Goal: Obtain resource: Download file/media

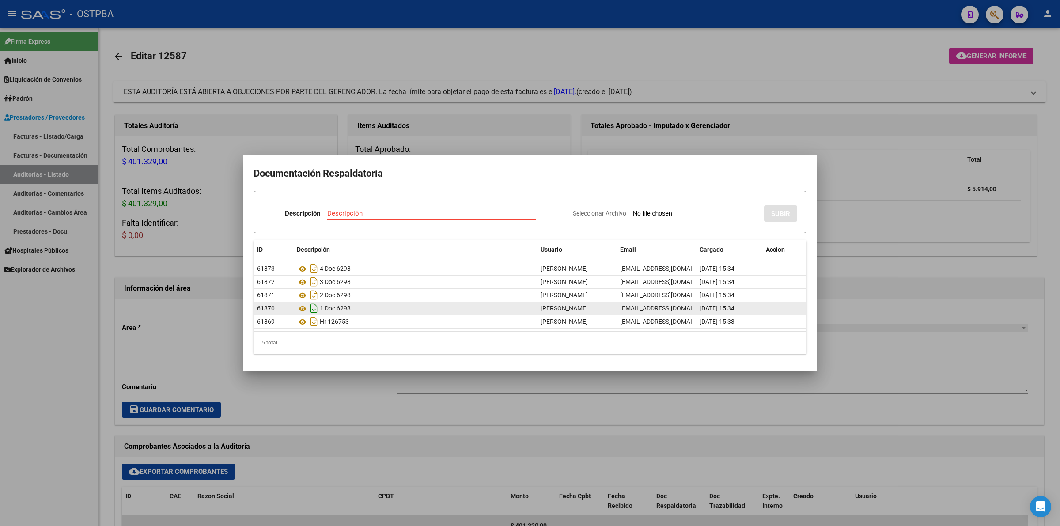
scroll to position [386, 0]
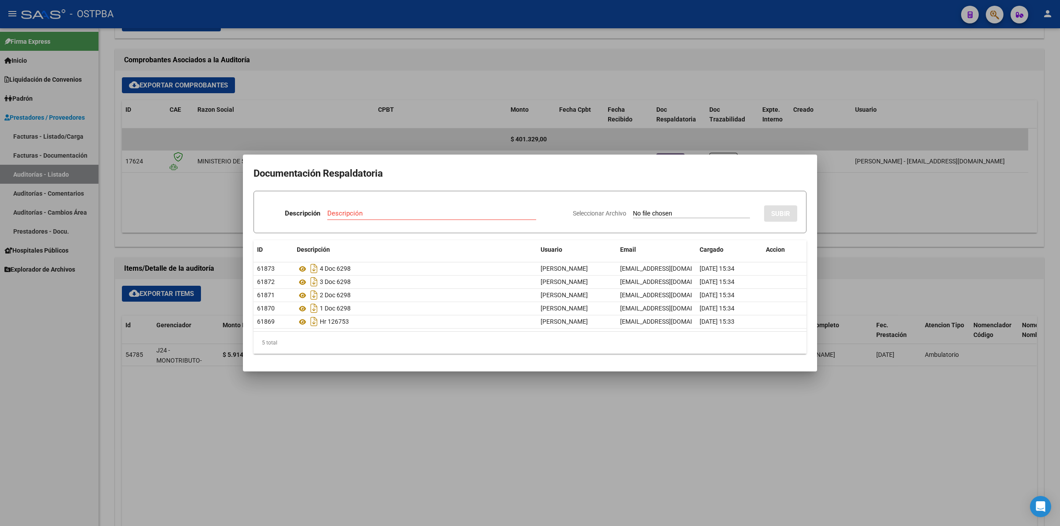
drag, startPoint x: 338, startPoint y: 361, endPoint x: 343, endPoint y: 356, distance: 6.6
click at [340, 365] on mat-dialog-container "Documentación Respaldatoria Descripción Descripción Seleccionar Archivo SUBIR I…" at bounding box center [530, 263] width 574 height 217
click at [352, 405] on div at bounding box center [530, 263] width 1060 height 526
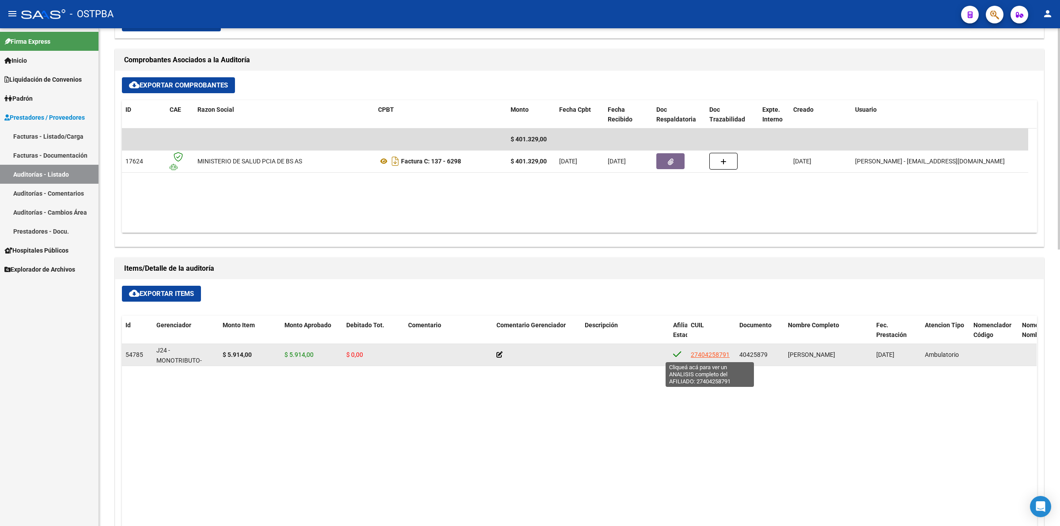
click at [707, 356] on span "27404258791" at bounding box center [710, 354] width 39 height 7
type textarea "27404258791"
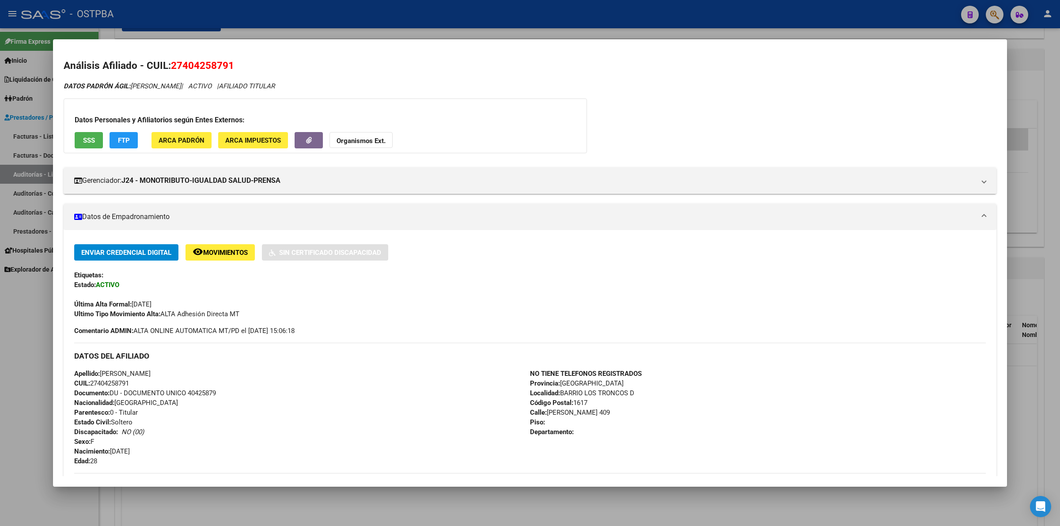
click at [882, 100] on div "DATOS PADRÓN ÁGIL: [PERSON_NAME] | ACTIVO | AFILIADO TITULAR Datos Personales y…" at bounding box center [530, 386] width 933 height 611
click at [1048, 380] on div at bounding box center [530, 263] width 1060 height 526
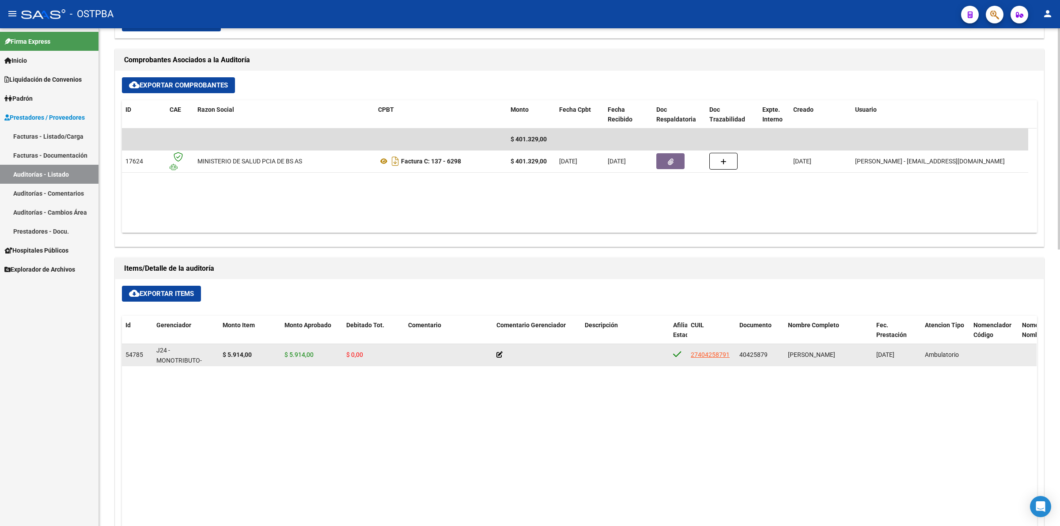
click at [499, 354] on icon at bounding box center [499, 355] width 6 height 6
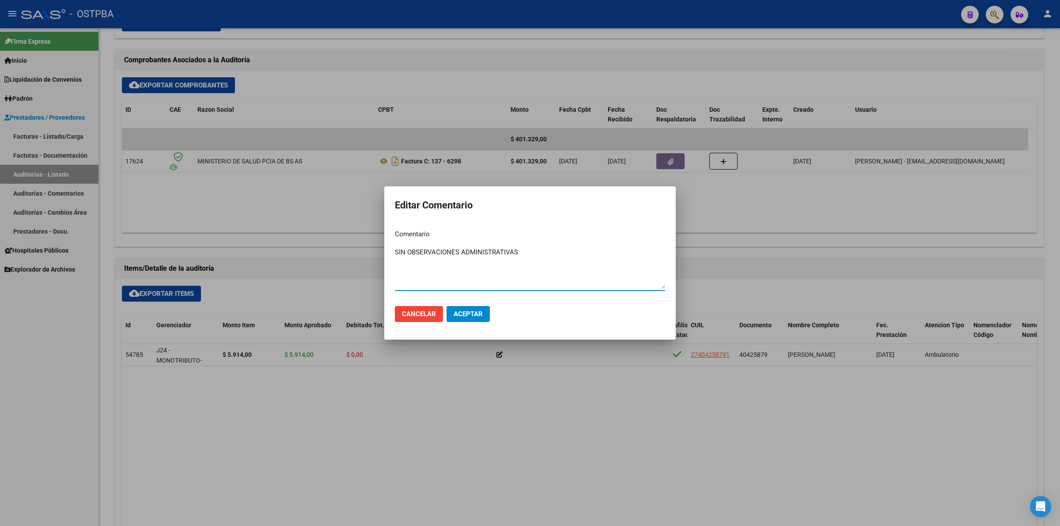
type textarea "SIN OBSERVACIONES ADMINISTRATIVAS"
click at [477, 318] on button "Aceptar" at bounding box center [467, 314] width 43 height 16
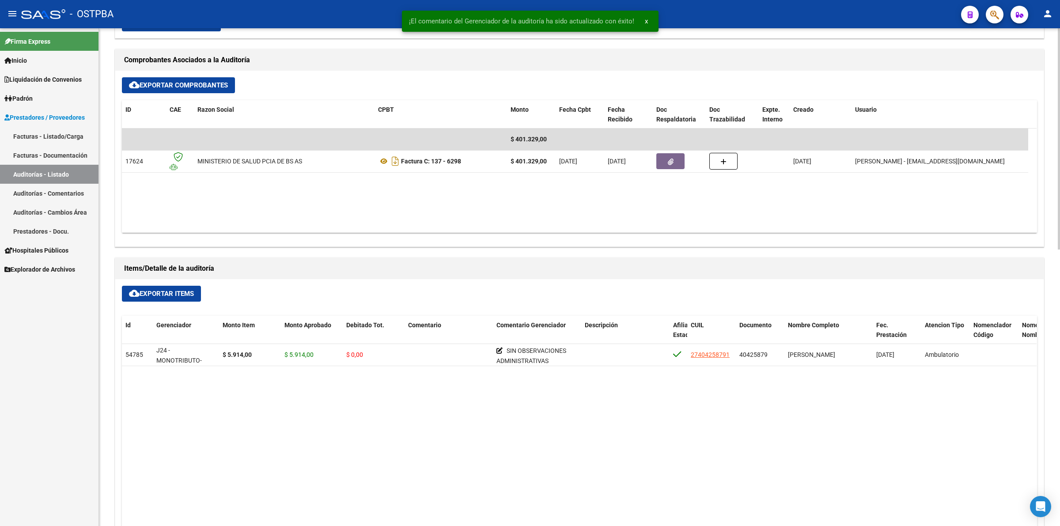
click at [502, 462] on datatable-body "54785 J24 - MONOTRIBUTO-IGUALDAD SALUD-PRENSA $ 5.914,00 $ 5.914,00 $ 0,00 SIN …" at bounding box center [579, 503] width 915 height 318
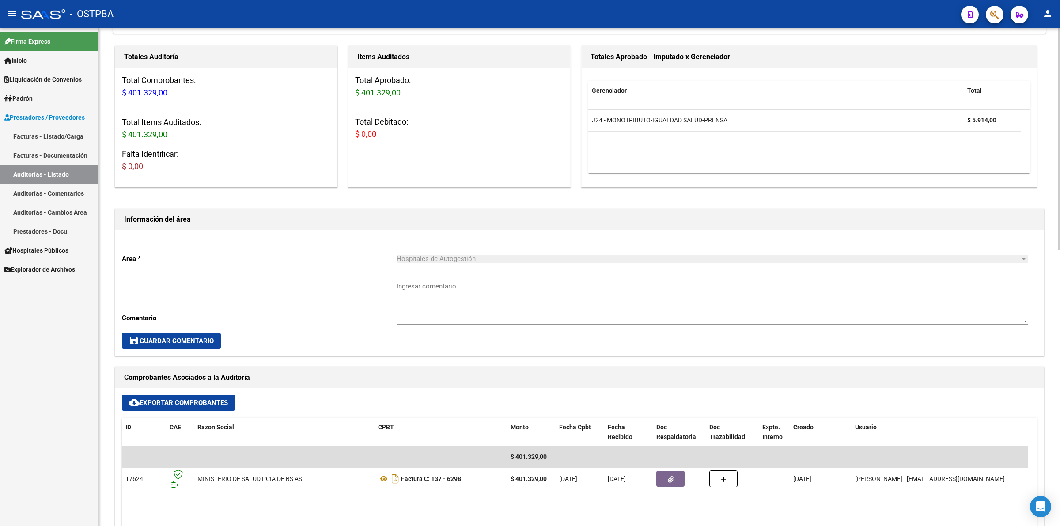
scroll to position [0, 0]
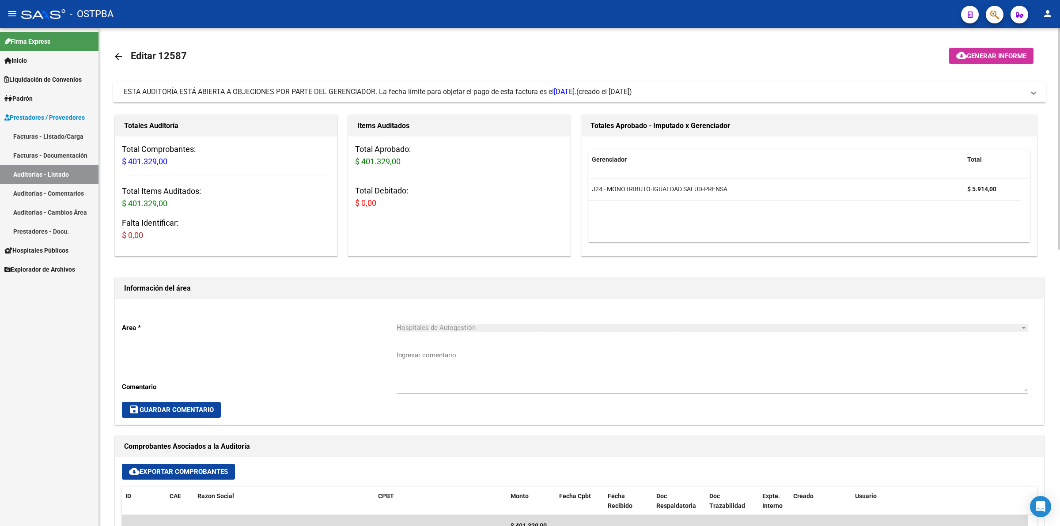
click at [1020, 56] on span "Generar informe" at bounding box center [997, 56] width 60 height 8
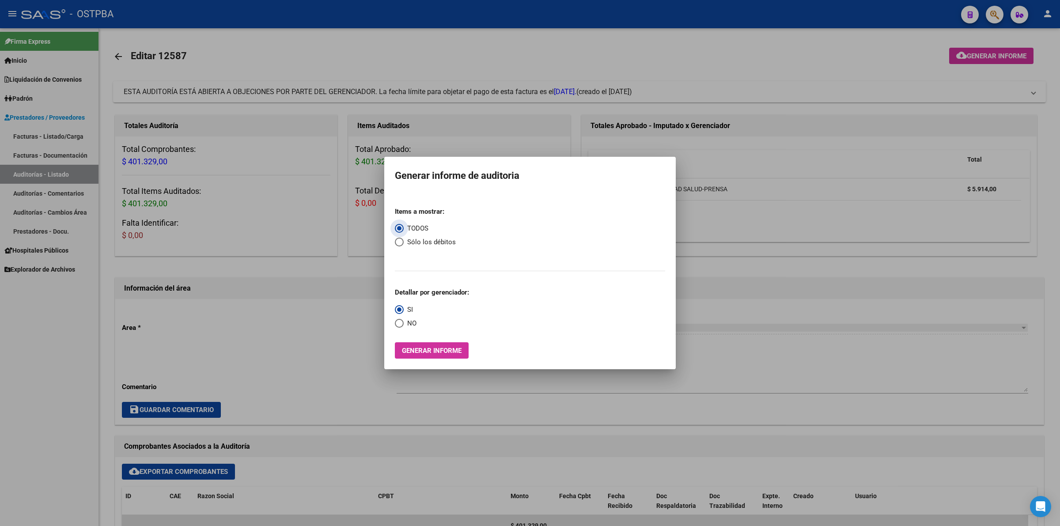
click at [462, 345] on button "Generar informe" at bounding box center [432, 350] width 74 height 16
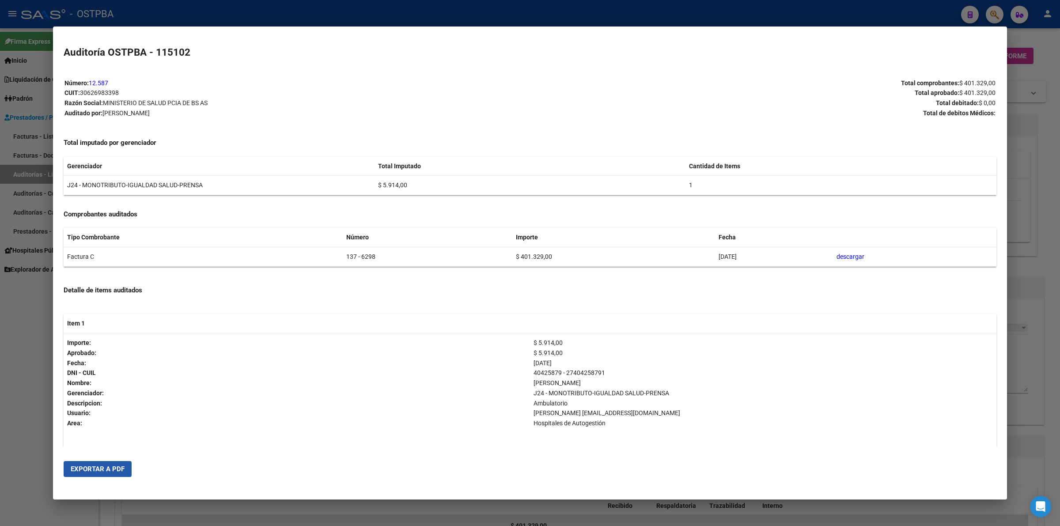
click at [102, 467] on span "Exportar a PDF" at bounding box center [98, 469] width 54 height 8
click at [605, 113] on p "Total de debitos Médicos:" at bounding box center [762, 113] width 465 height 10
click at [1032, 208] on div at bounding box center [530, 263] width 1060 height 526
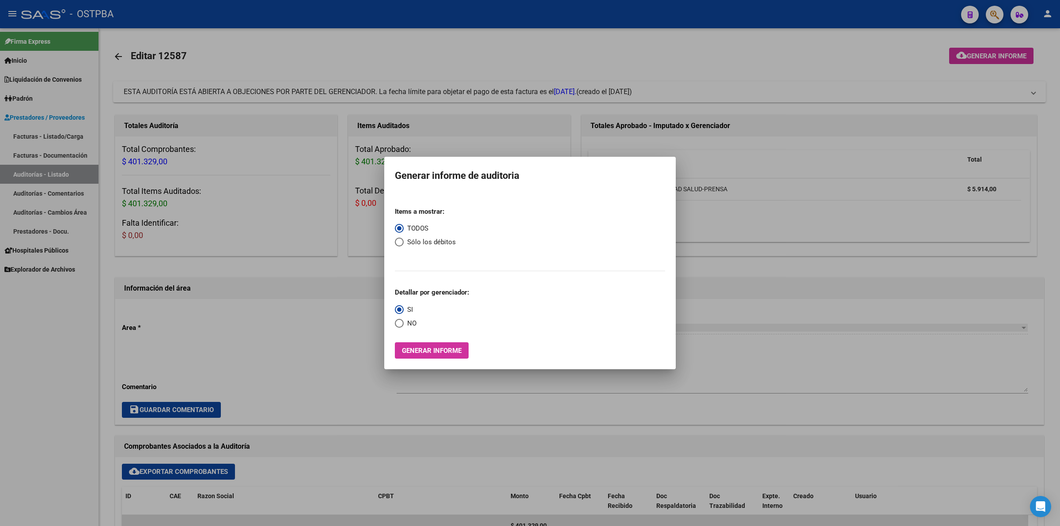
click at [791, 374] on div at bounding box center [530, 263] width 1060 height 526
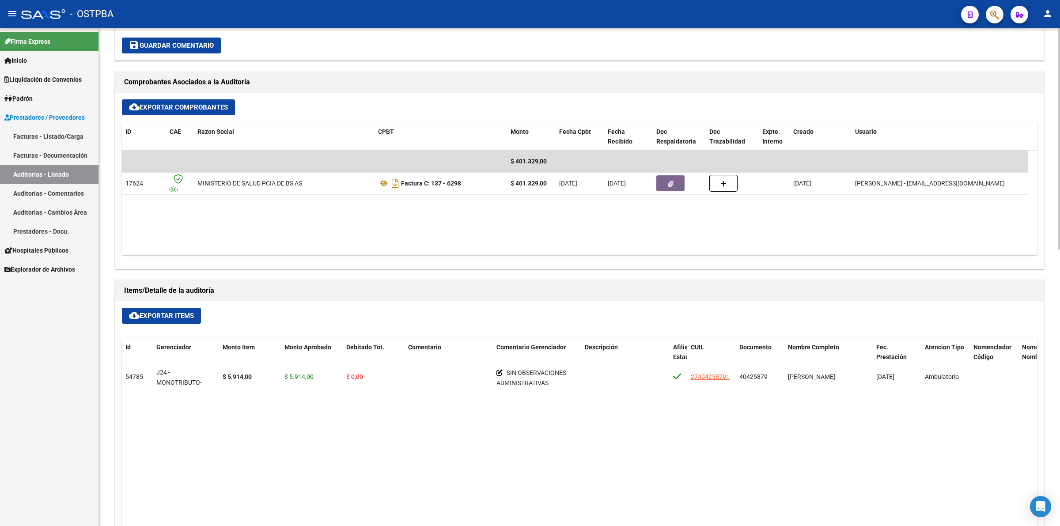
scroll to position [386, 0]
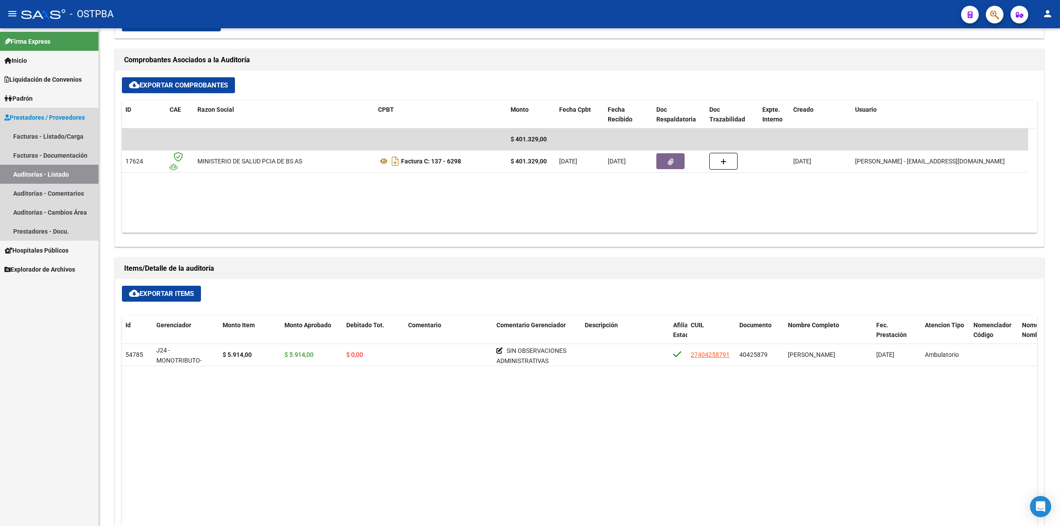
click at [61, 172] on link "Auditorías - Listado" at bounding box center [49, 174] width 98 height 19
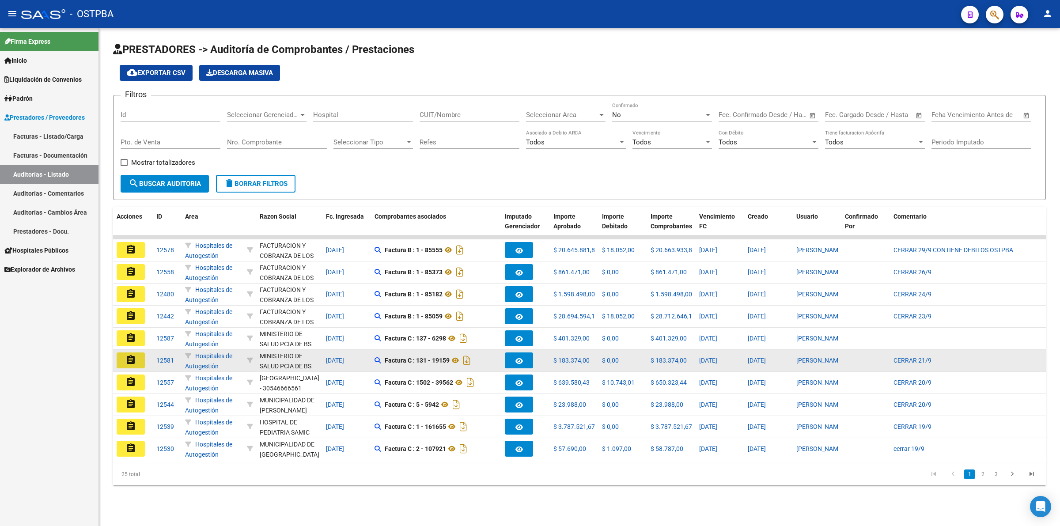
click at [129, 361] on mat-icon "assignment" at bounding box center [130, 360] width 11 height 11
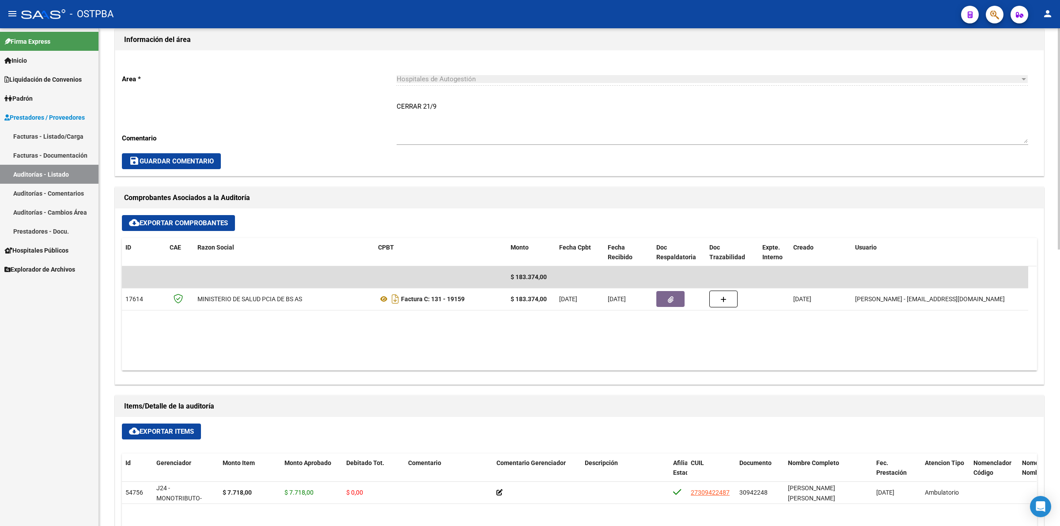
scroll to position [276, 0]
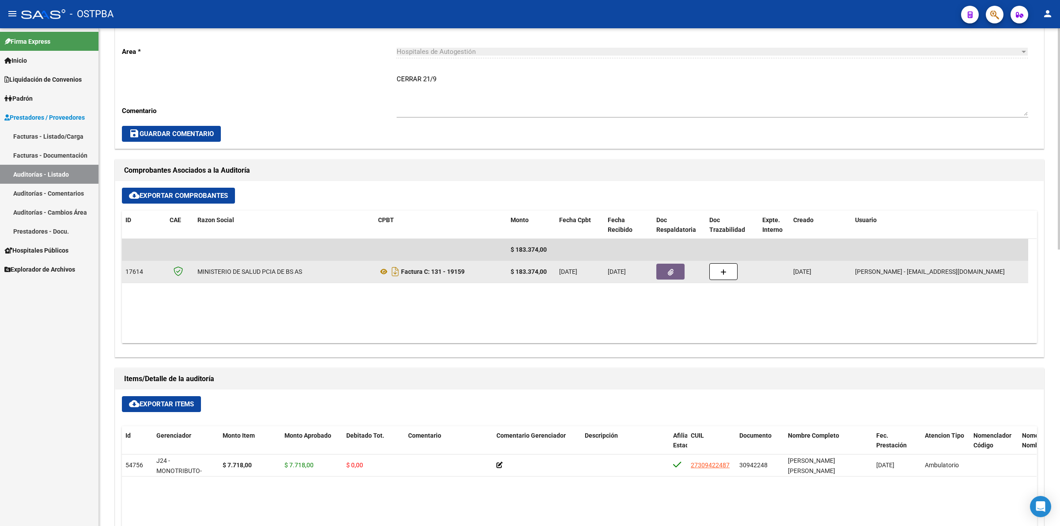
click at [667, 264] on button "button" at bounding box center [670, 272] width 28 height 16
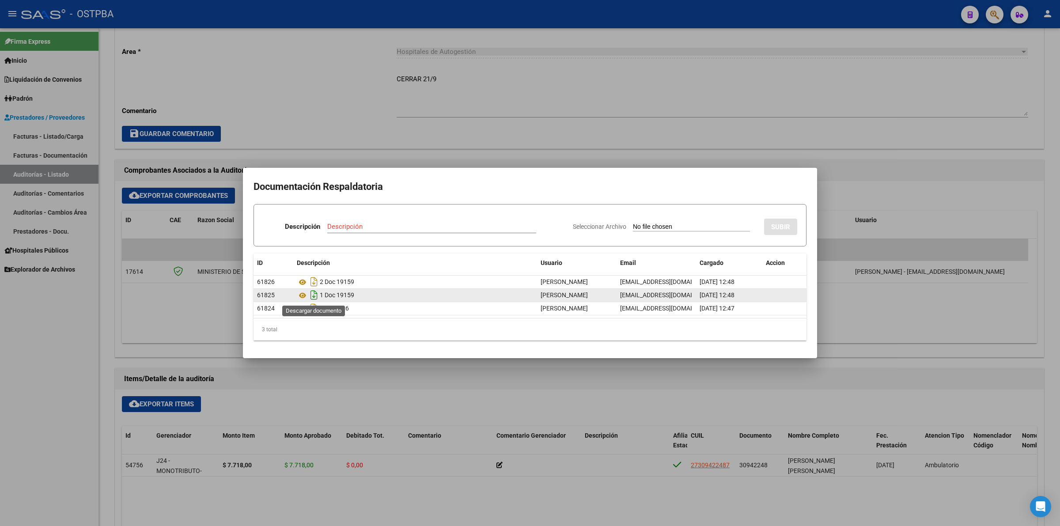
click at [316, 299] on icon "Descargar documento" at bounding box center [313, 295] width 11 height 14
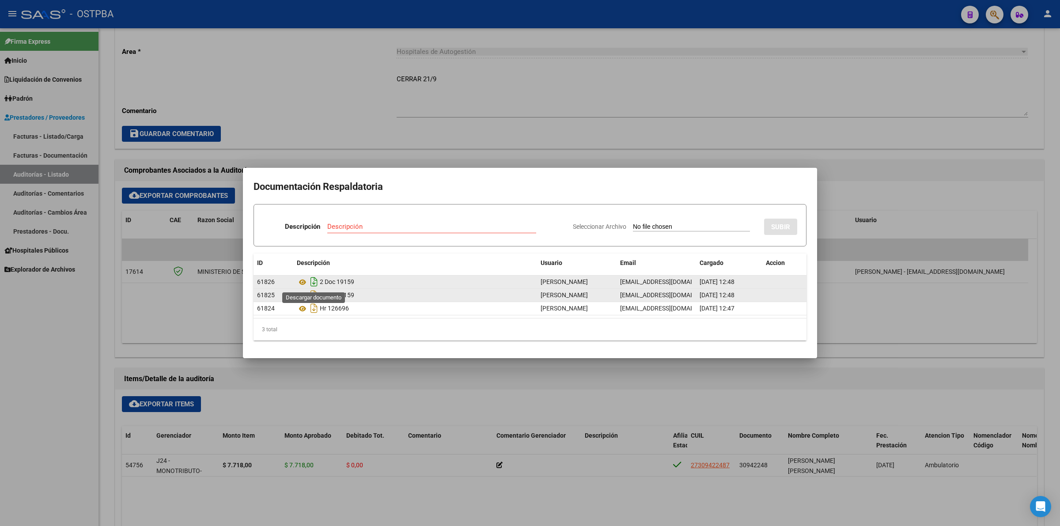
click at [313, 282] on icon "Descargar documento" at bounding box center [313, 282] width 11 height 14
click at [335, 140] on div at bounding box center [530, 263] width 1060 height 526
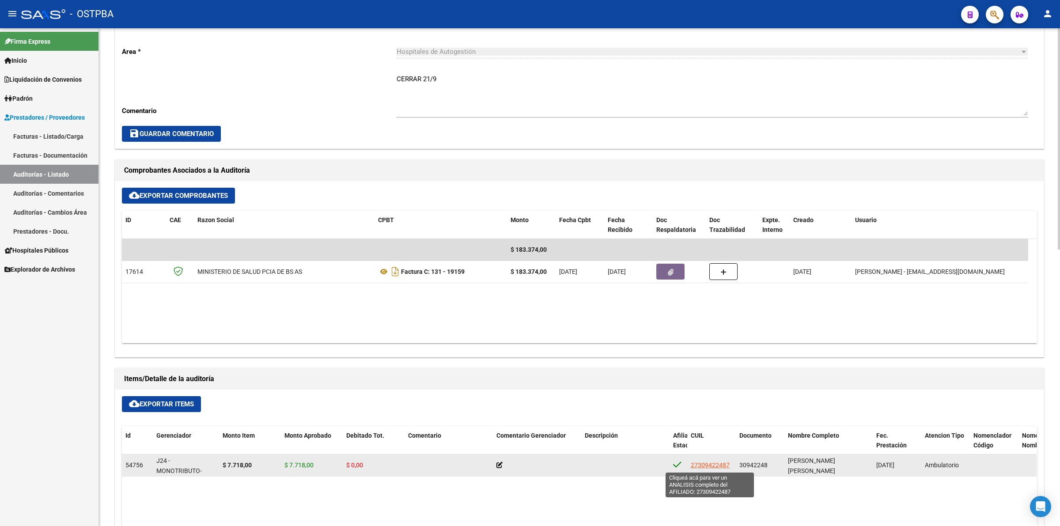
click at [704, 464] on span "27309422487" at bounding box center [710, 465] width 39 height 7
type textarea "27309422487"
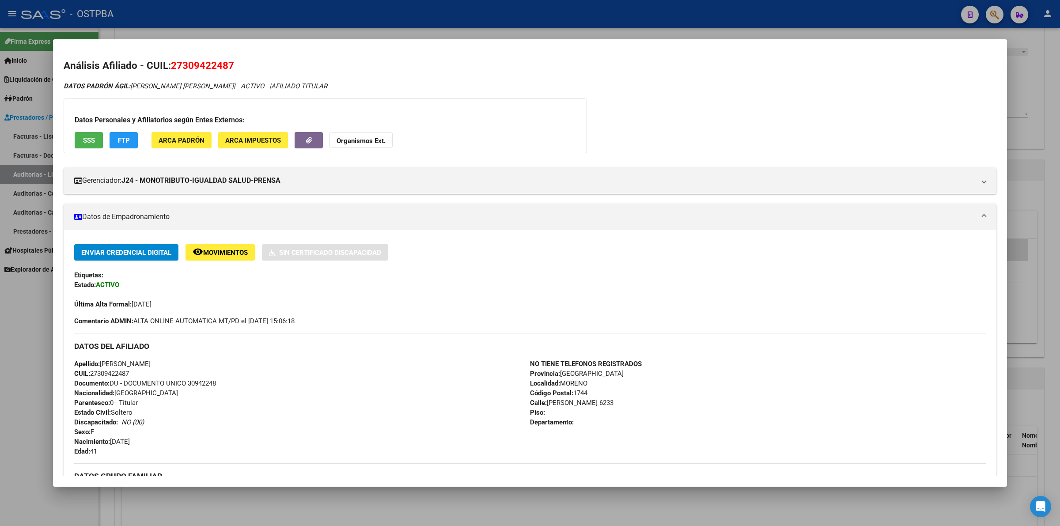
click at [730, 102] on div "DATOS PADRÓN ÁGIL: [PERSON_NAME] [PERSON_NAME] | ACTIVO | AFILIADO TITULAR Dato…" at bounding box center [530, 382] width 933 height 602
click at [1045, 185] on div at bounding box center [530, 263] width 1060 height 526
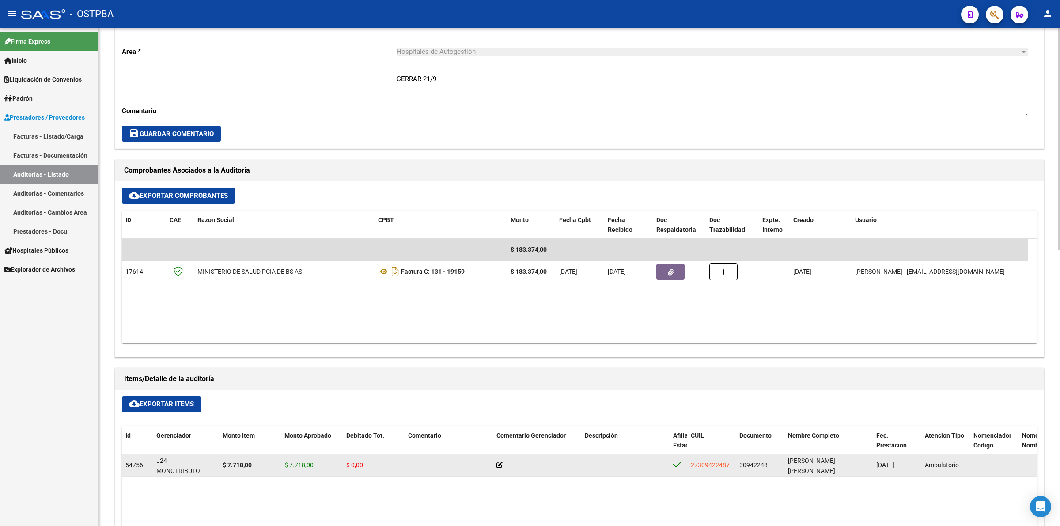
click at [499, 465] on icon at bounding box center [499, 465] width 6 height 6
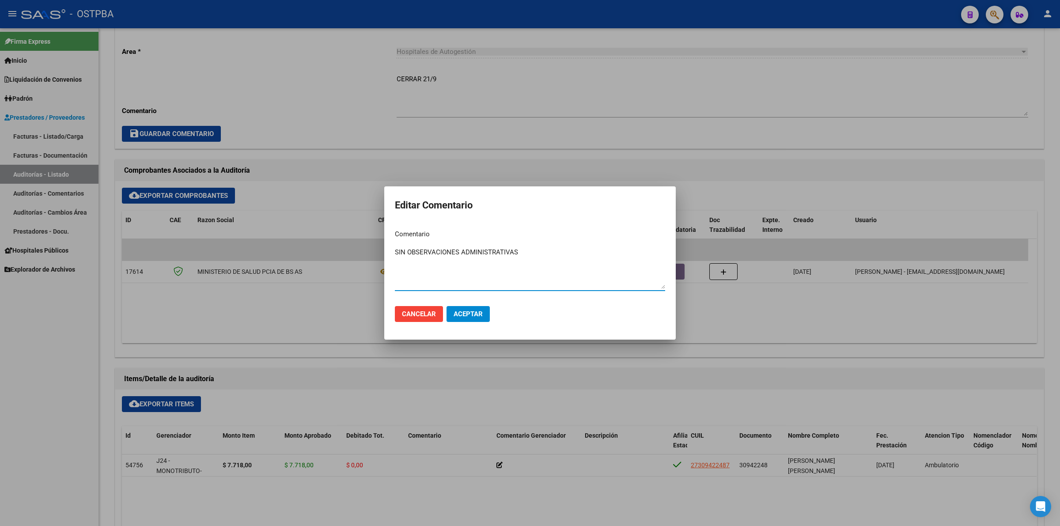
type textarea "SIN OBSERVACIONES ADMINISTRATIVAS"
click at [469, 308] on button "Aceptar" at bounding box center [467, 314] width 43 height 16
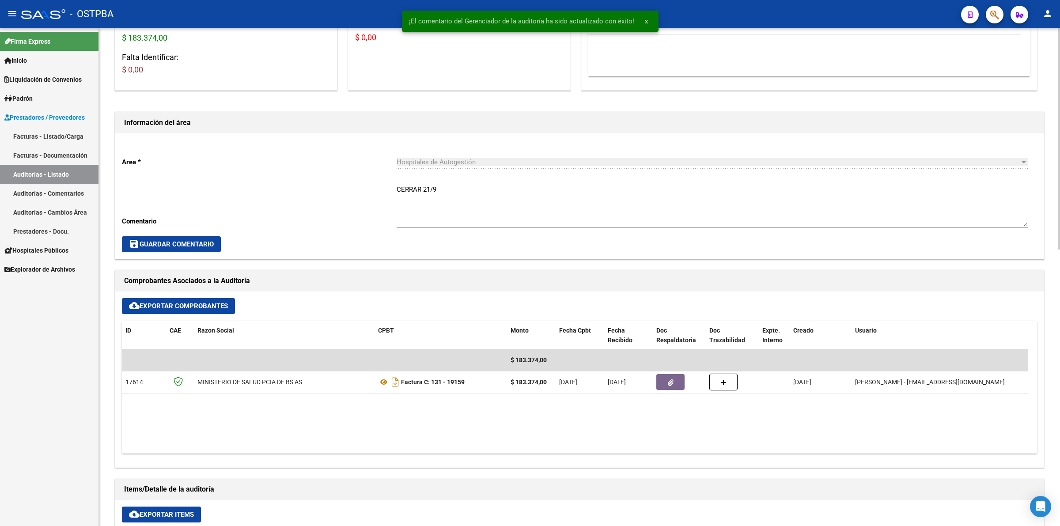
scroll to position [0, 0]
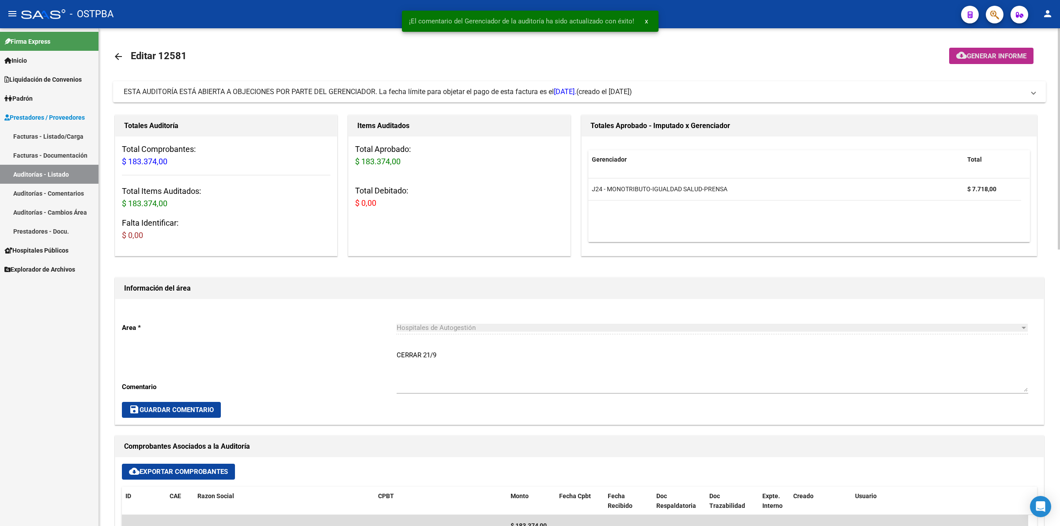
click at [1012, 57] on span "Generar informe" at bounding box center [997, 56] width 60 height 8
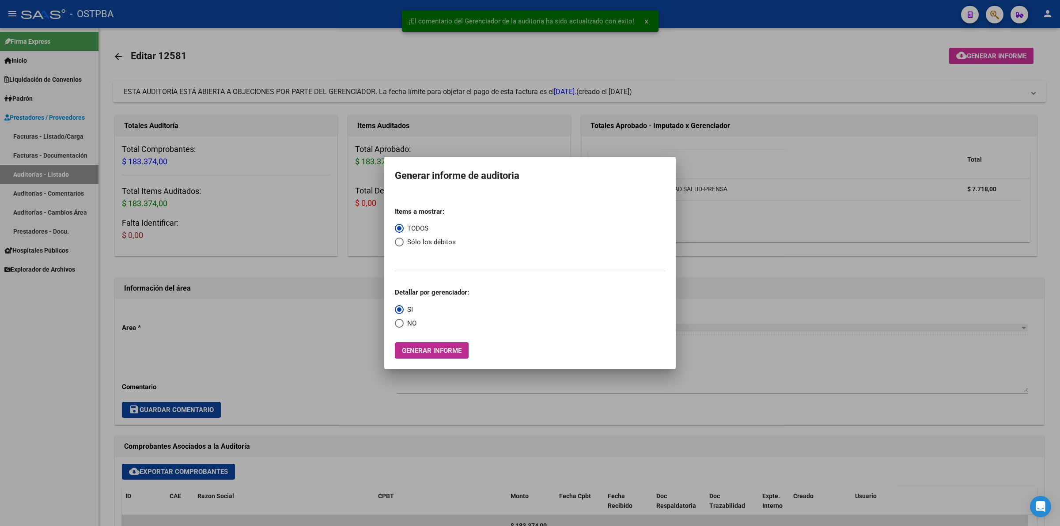
click at [464, 349] on button "Generar informe" at bounding box center [432, 350] width 74 height 16
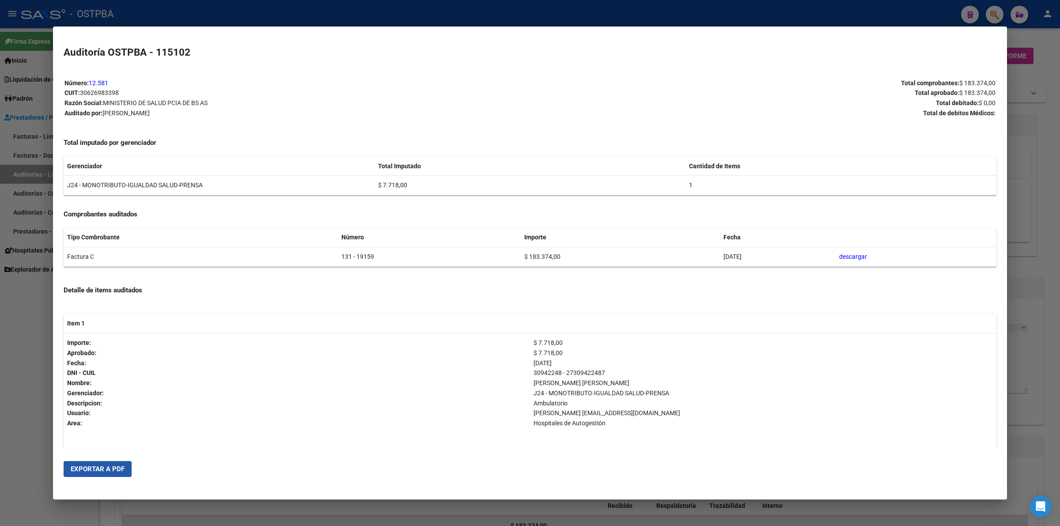
click at [109, 468] on span "Exportar a PDF" at bounding box center [98, 469] width 54 height 8
click at [1049, 431] on div at bounding box center [530, 263] width 1060 height 526
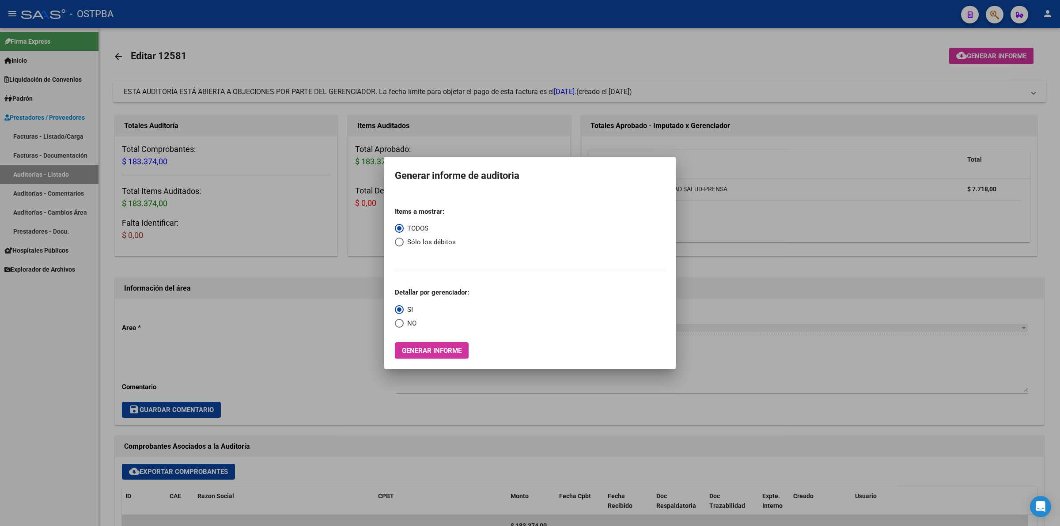
click at [771, 58] on div at bounding box center [530, 263] width 1060 height 526
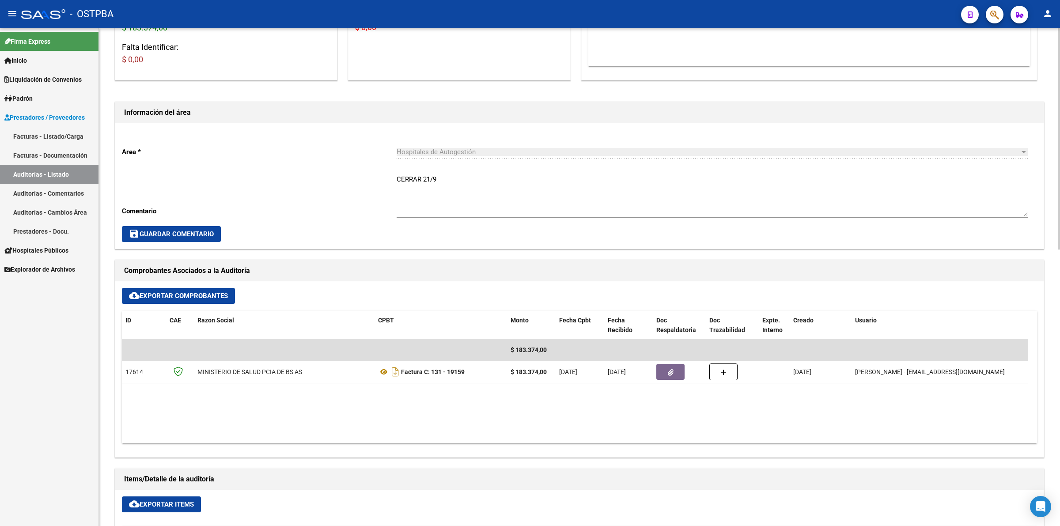
scroll to position [166, 0]
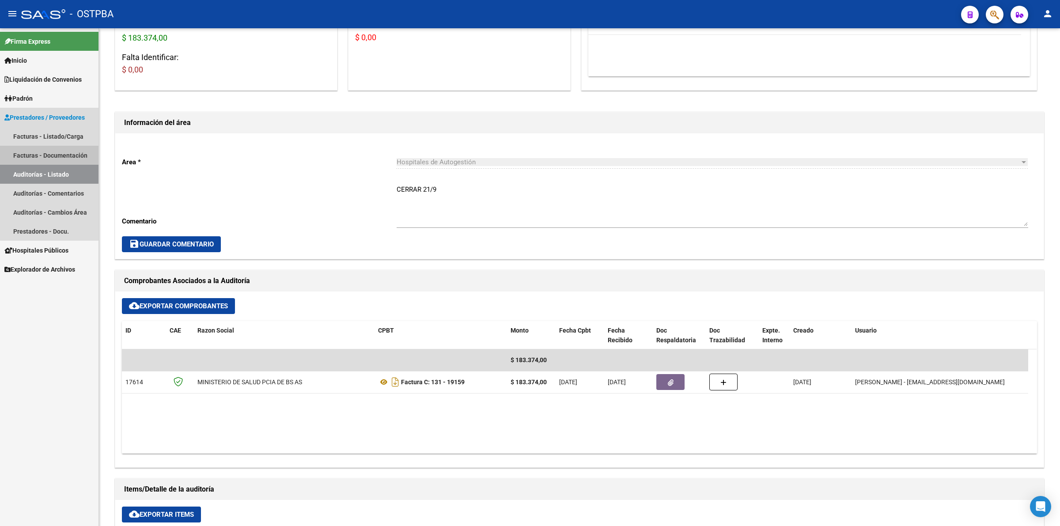
click at [54, 164] on link "Facturas - Documentación" at bounding box center [49, 155] width 98 height 19
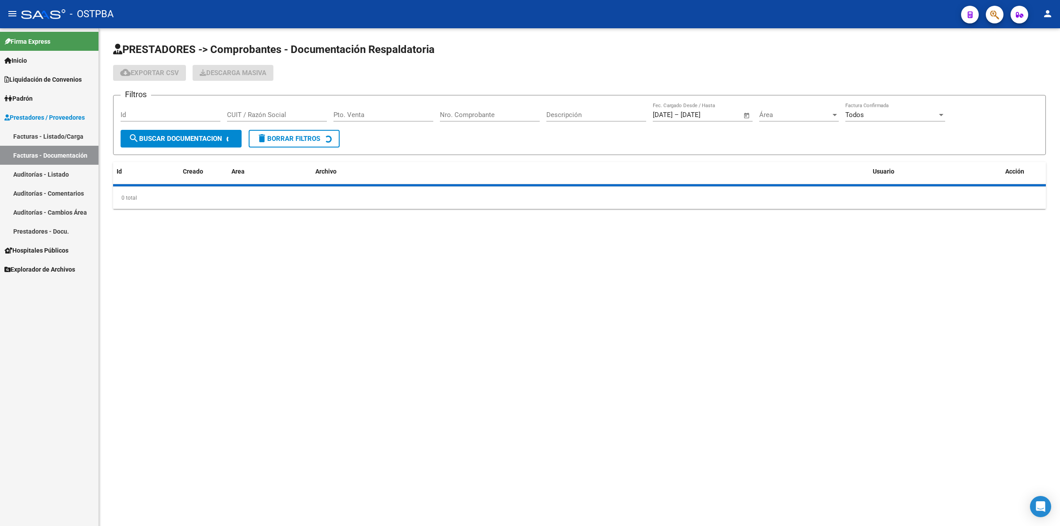
click at [55, 169] on link "Auditorías - Listado" at bounding box center [49, 174] width 98 height 19
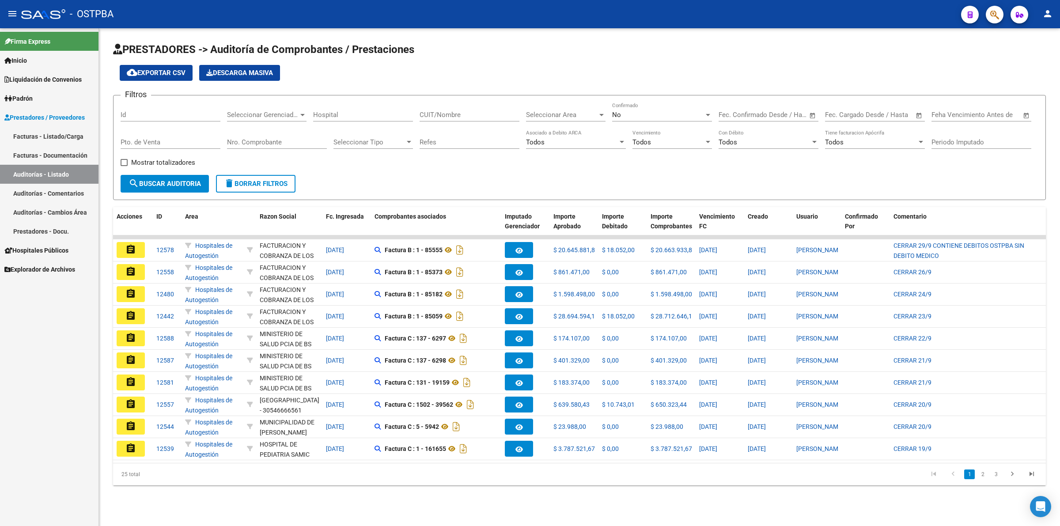
click at [67, 151] on link "Facturas - Documentación" at bounding box center [49, 155] width 98 height 19
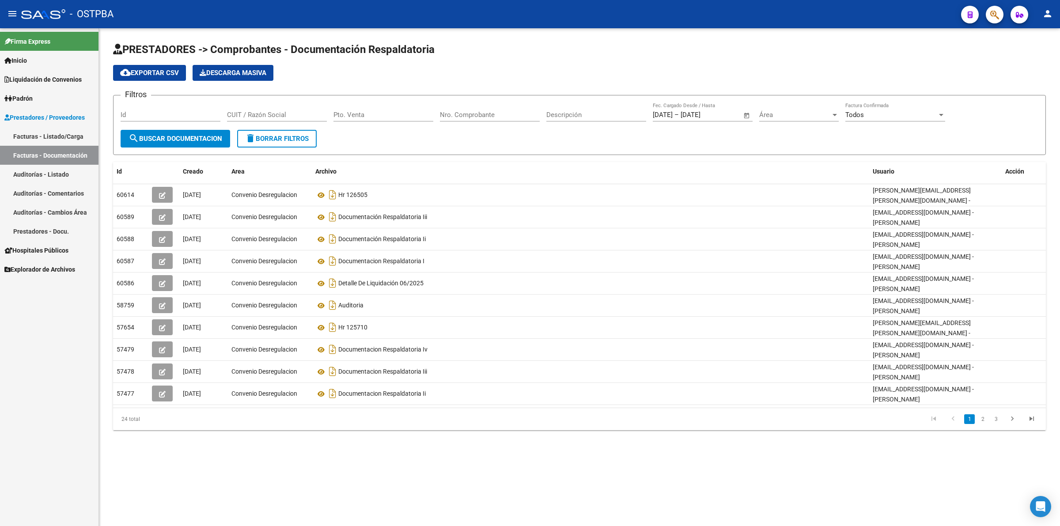
click at [48, 171] on link "Auditorías - Listado" at bounding box center [49, 174] width 98 height 19
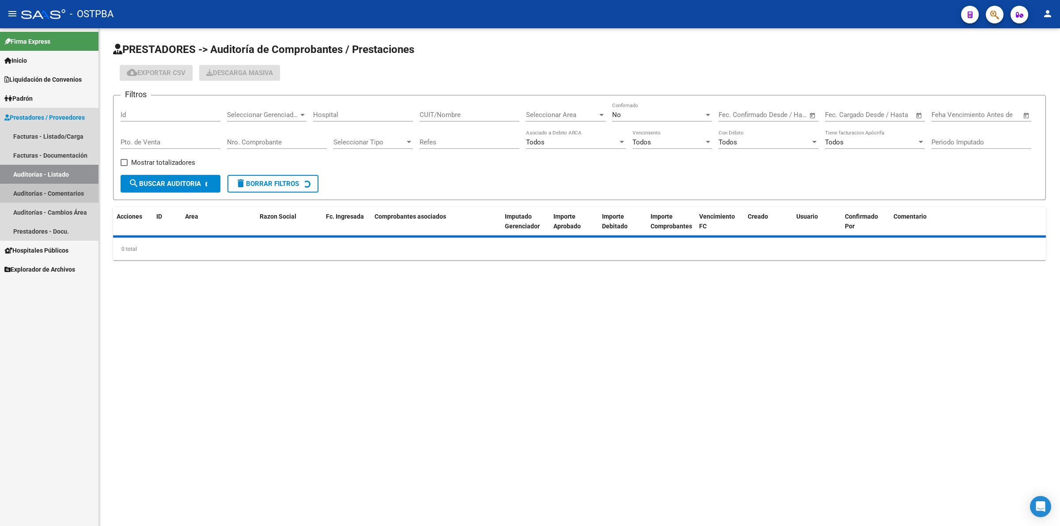
click at [47, 187] on link "Auditorías - Comentarios" at bounding box center [49, 193] width 98 height 19
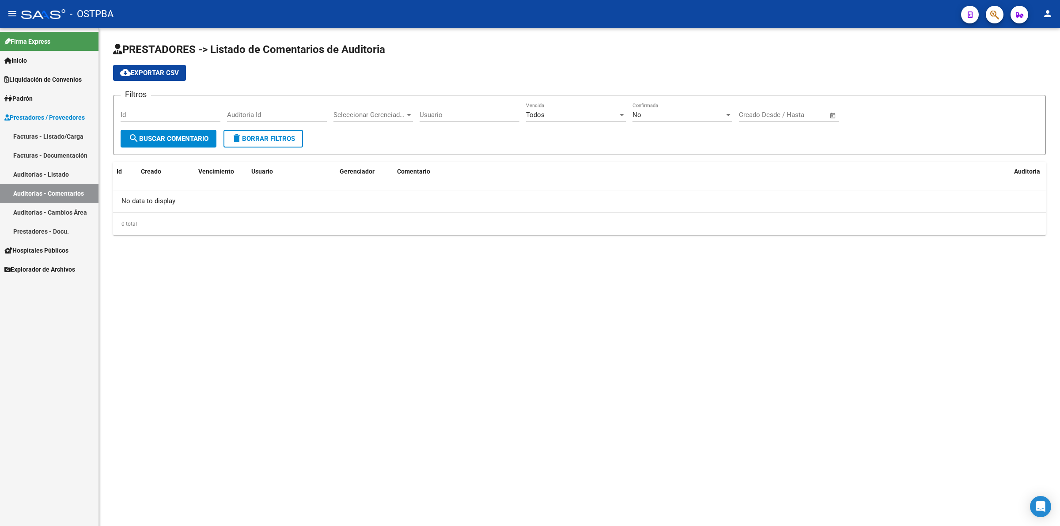
click at [151, 113] on input "Id" at bounding box center [171, 115] width 100 height 8
type input "12581"
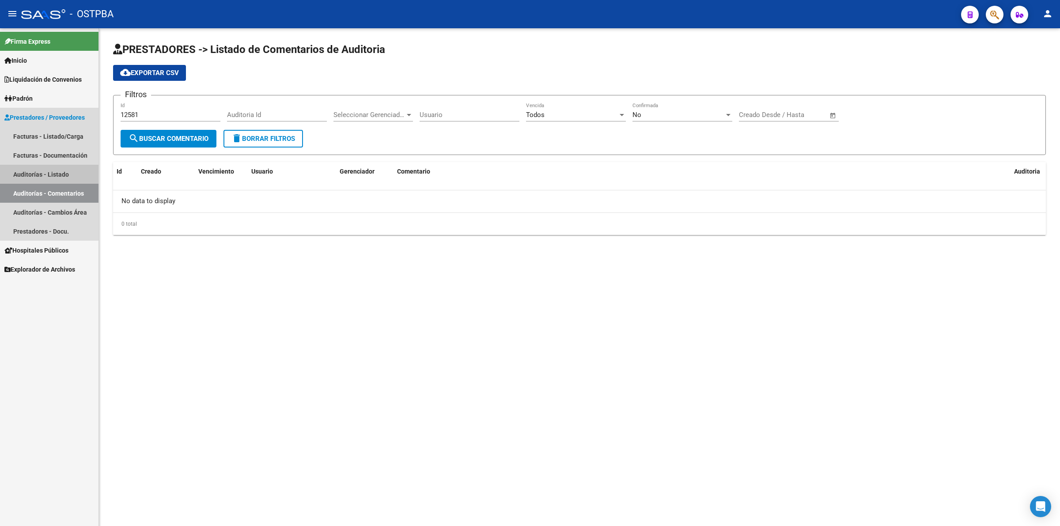
click at [63, 174] on link "Auditorías - Listado" at bounding box center [49, 174] width 98 height 19
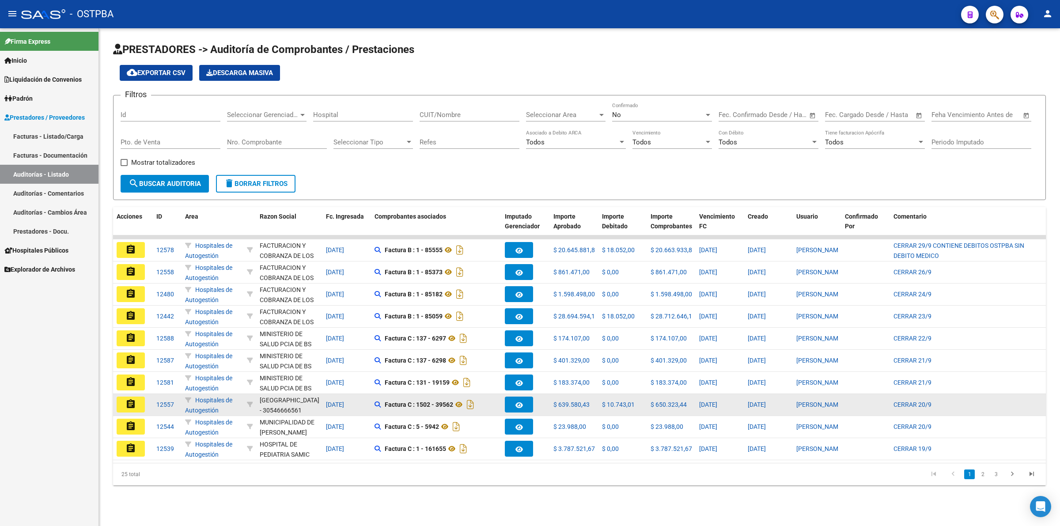
click at [133, 405] on mat-icon "assignment" at bounding box center [130, 404] width 11 height 11
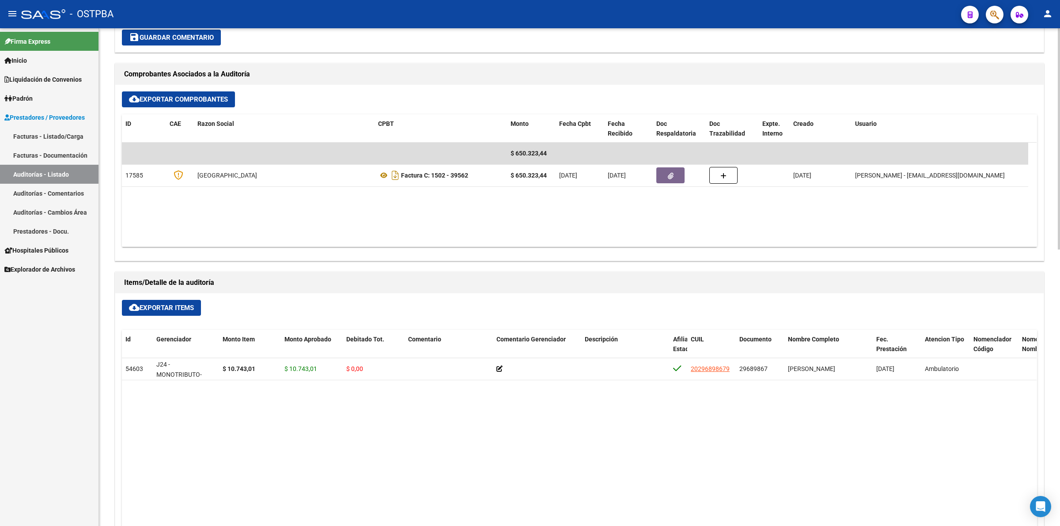
scroll to position [386, 0]
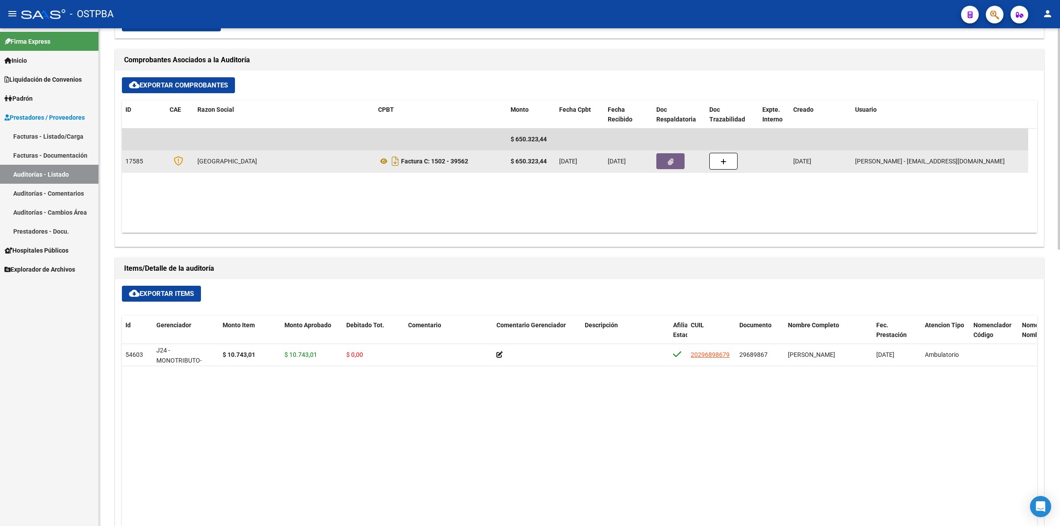
click at [670, 164] on span "button" at bounding box center [671, 161] width 6 height 8
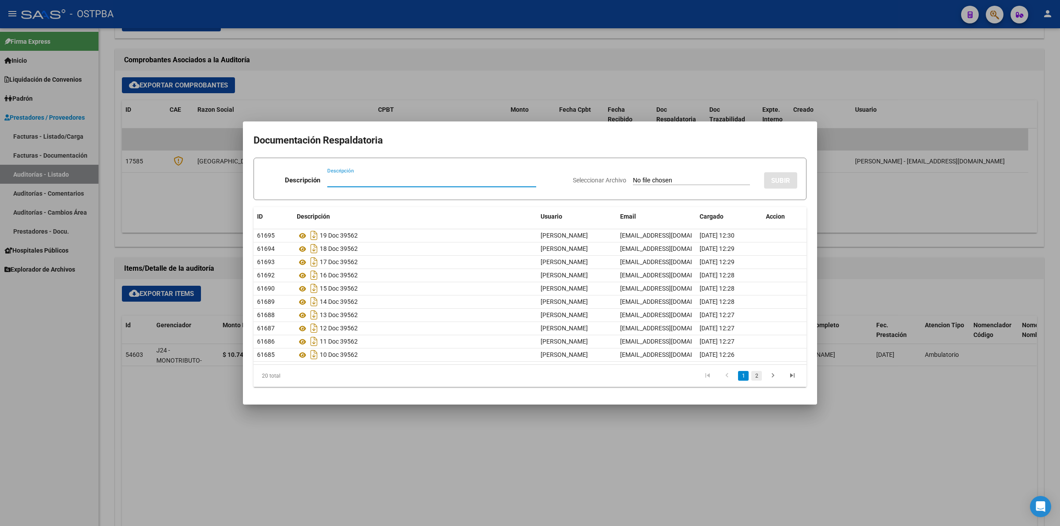
click at [757, 375] on link "2" at bounding box center [756, 376] width 11 height 10
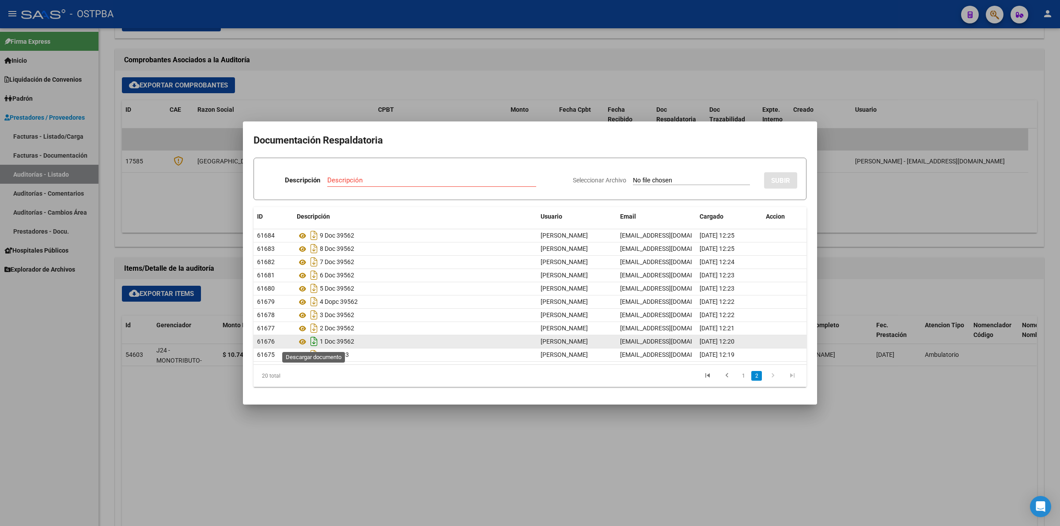
click at [317, 340] on icon "Descargar documento" at bounding box center [313, 341] width 11 height 14
drag, startPoint x: 852, startPoint y: 436, endPoint x: 857, endPoint y: 437, distance: 4.6
click at [852, 437] on div at bounding box center [530, 263] width 1060 height 526
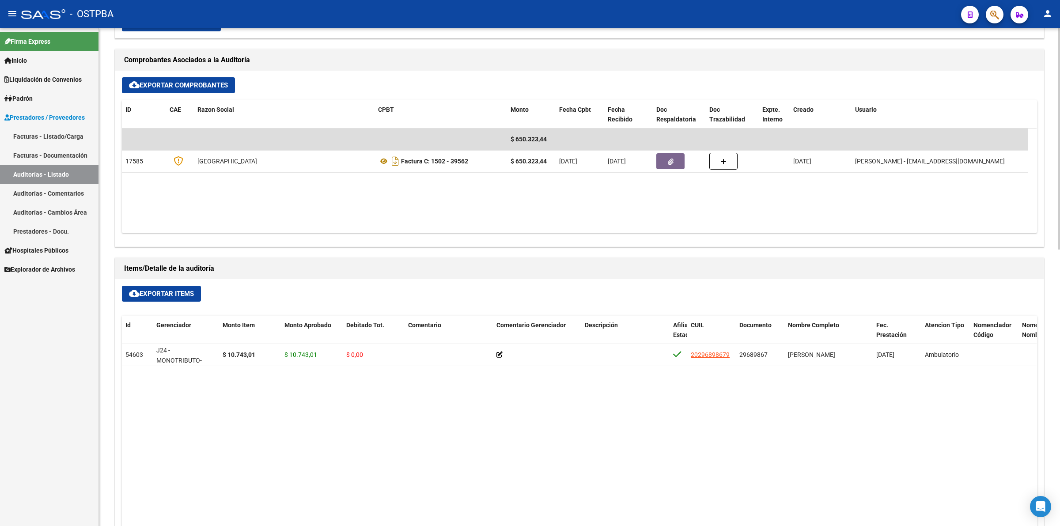
click at [808, 462] on datatable-body "54603 J24 - MONOTRIBUTO-IGUALDAD SALUD-PRENSA $ 10.743,01 $ 10.743,01 $ 0,00 20…" at bounding box center [579, 503] width 915 height 318
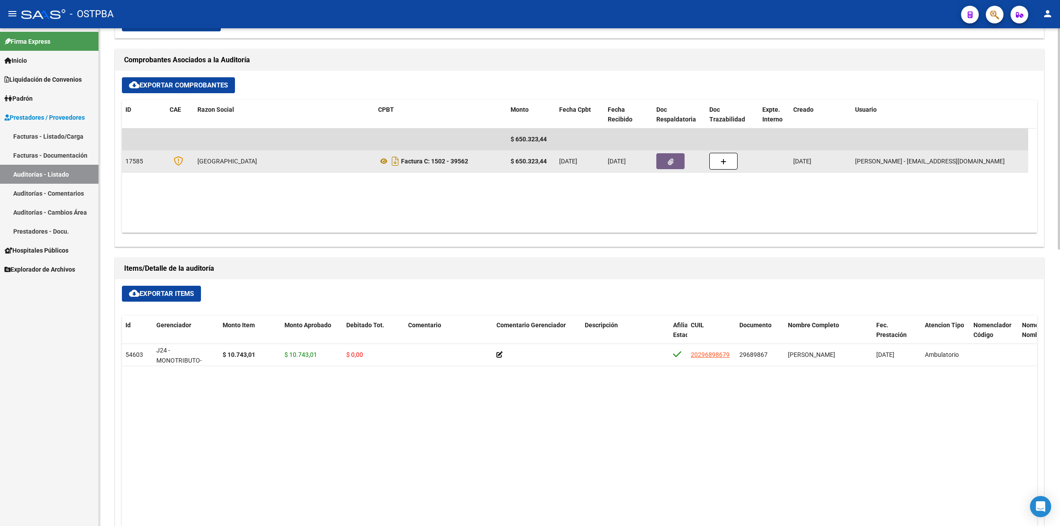
click at [670, 163] on icon "button" at bounding box center [671, 162] width 6 height 7
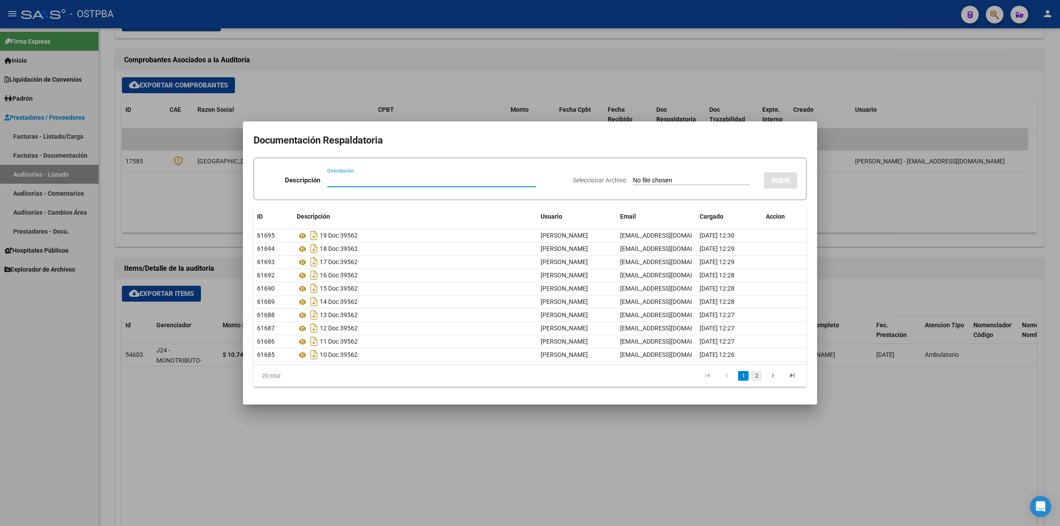
click at [759, 374] on link "2" at bounding box center [756, 376] width 11 height 10
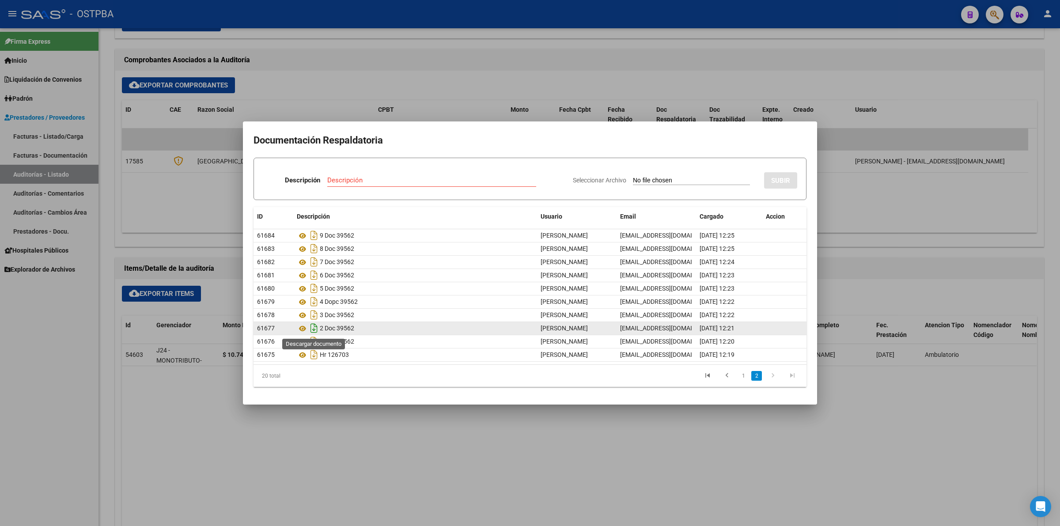
click at [315, 327] on icon "Descargar documento" at bounding box center [313, 328] width 11 height 14
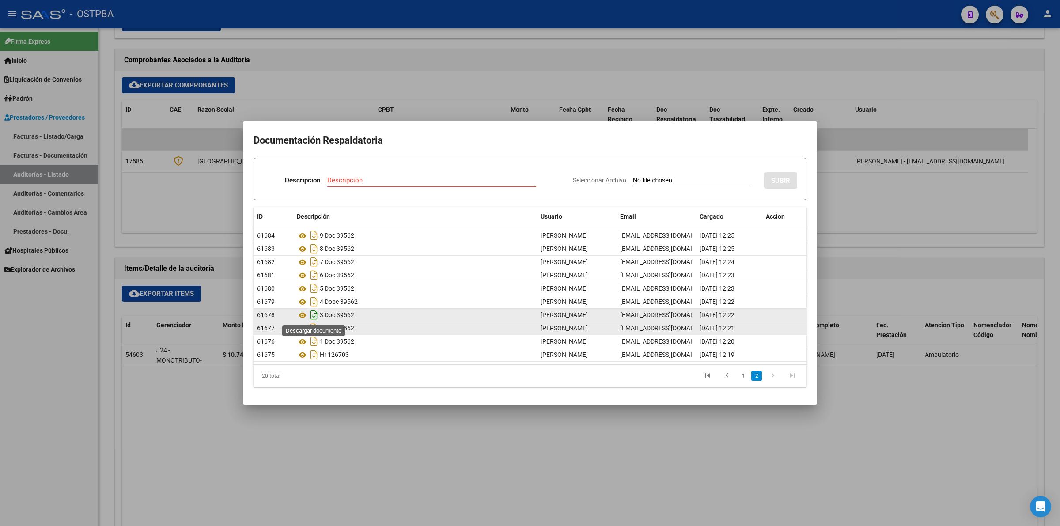
click at [314, 315] on icon "Descargar documento" at bounding box center [313, 315] width 11 height 14
click at [312, 299] on icon "Descargar documento" at bounding box center [313, 302] width 11 height 14
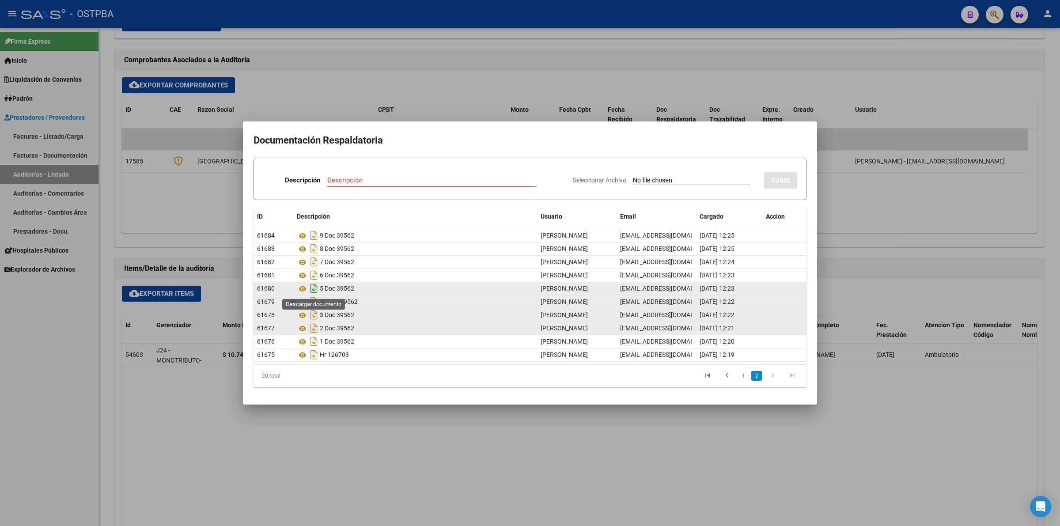
click at [317, 287] on icon "Descargar documento" at bounding box center [313, 288] width 11 height 14
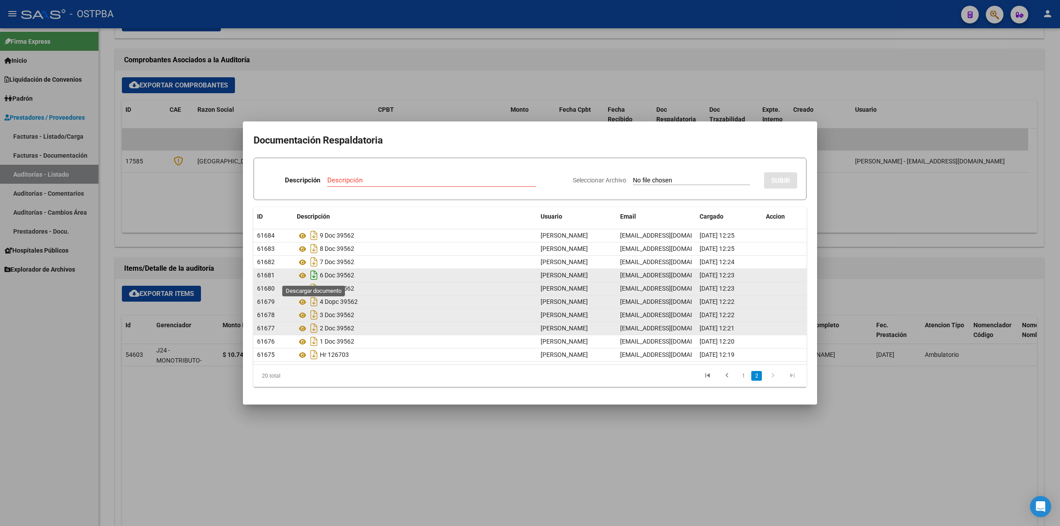
click at [312, 273] on icon "Descargar documento" at bounding box center [313, 275] width 11 height 14
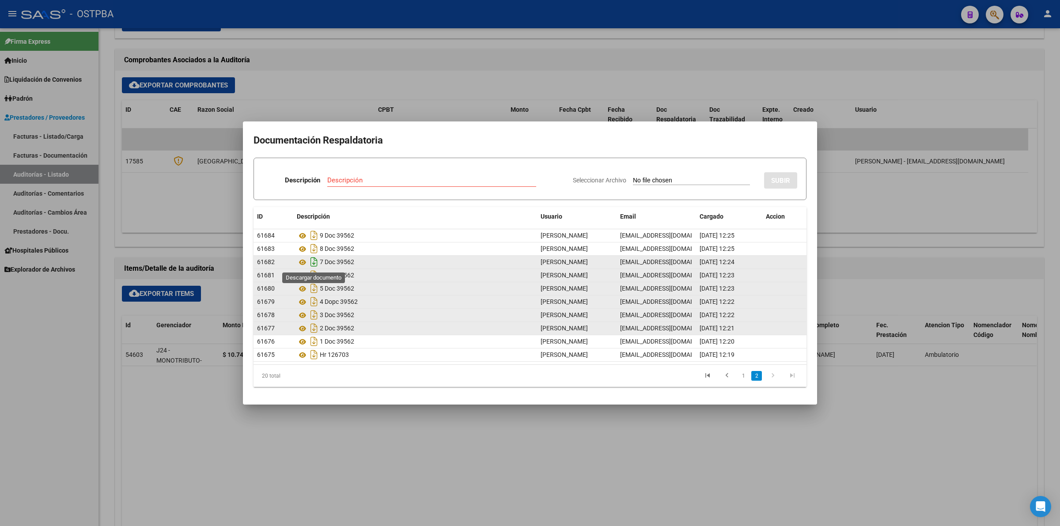
click at [314, 259] on icon "Descargar documento" at bounding box center [313, 262] width 11 height 14
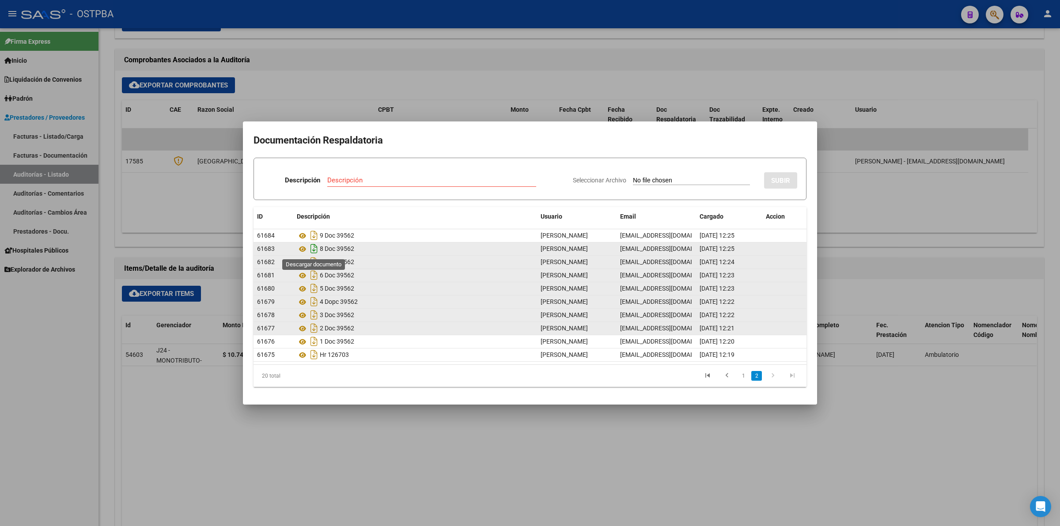
click at [317, 244] on icon "Descargar documento" at bounding box center [313, 249] width 11 height 14
click at [312, 231] on icon "Descargar documento" at bounding box center [313, 235] width 11 height 14
click at [745, 378] on link "1" at bounding box center [743, 376] width 11 height 10
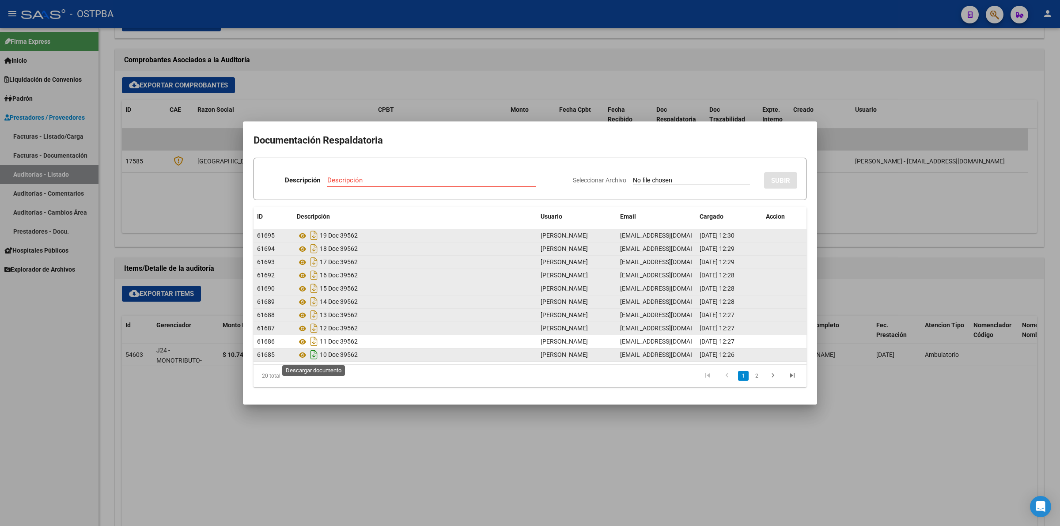
click at [314, 360] on icon "Descargar documento" at bounding box center [313, 355] width 11 height 14
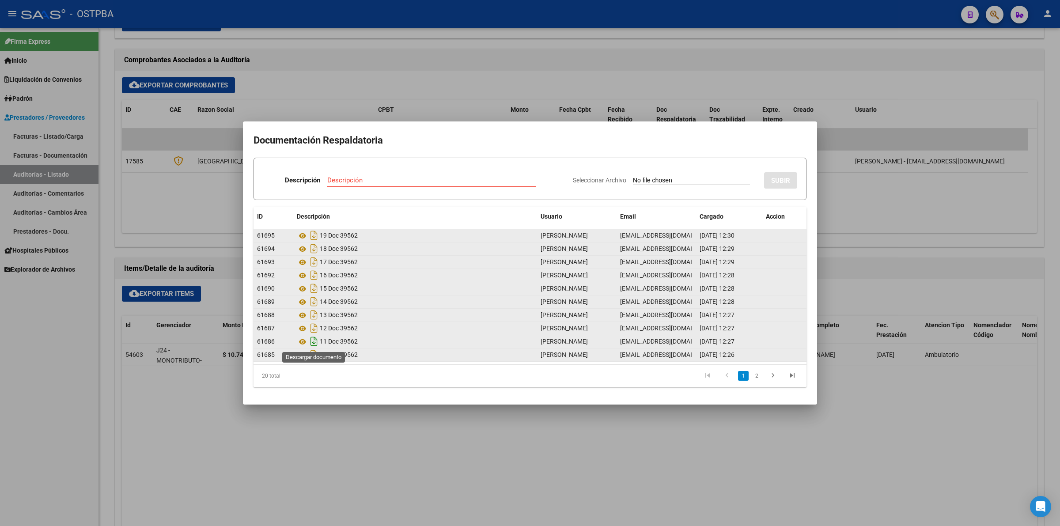
click at [312, 339] on icon "Descargar documento" at bounding box center [313, 341] width 11 height 14
drag, startPoint x: 698, startPoint y: 515, endPoint x: 698, endPoint y: 510, distance: 4.9
click at [698, 512] on div at bounding box center [530, 263] width 1060 height 526
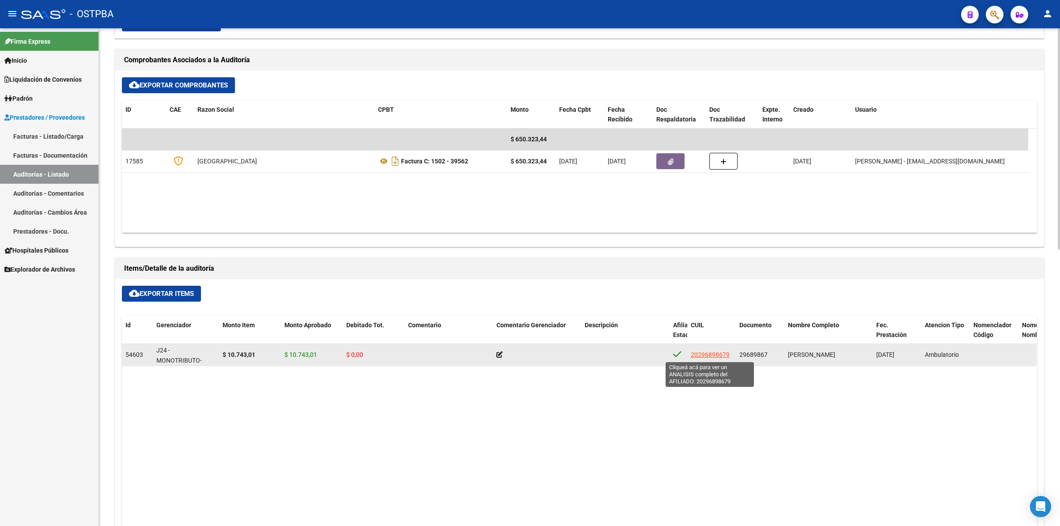
click at [715, 352] on span "20296898679" at bounding box center [710, 354] width 39 height 7
type textarea "20296898679"
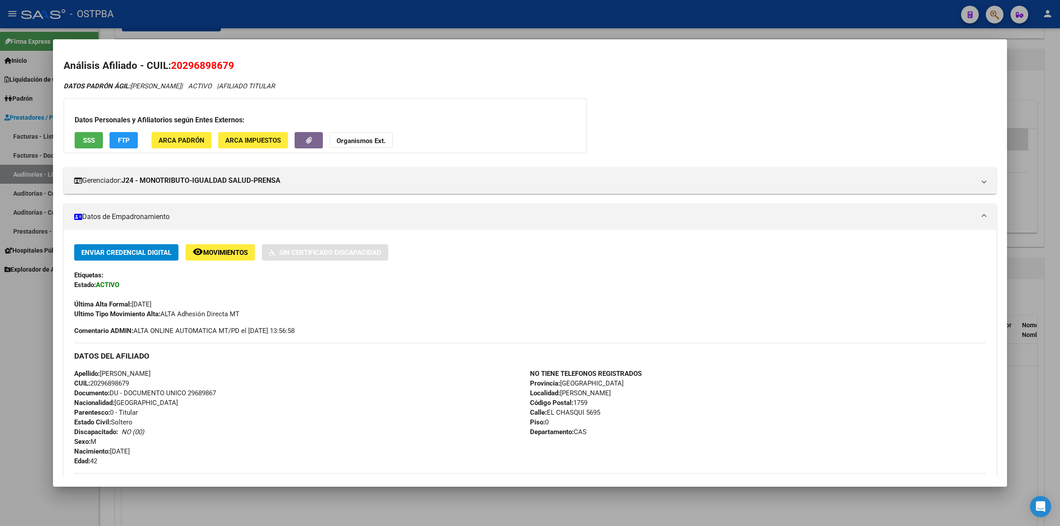
click at [803, 91] on div "DATOS PADRÓN ÁGIL: [PERSON_NAME] | ACTIVO | AFILIADO TITULAR Datos Personales y…" at bounding box center [530, 386] width 933 height 611
click at [1059, 200] on div at bounding box center [530, 263] width 1060 height 526
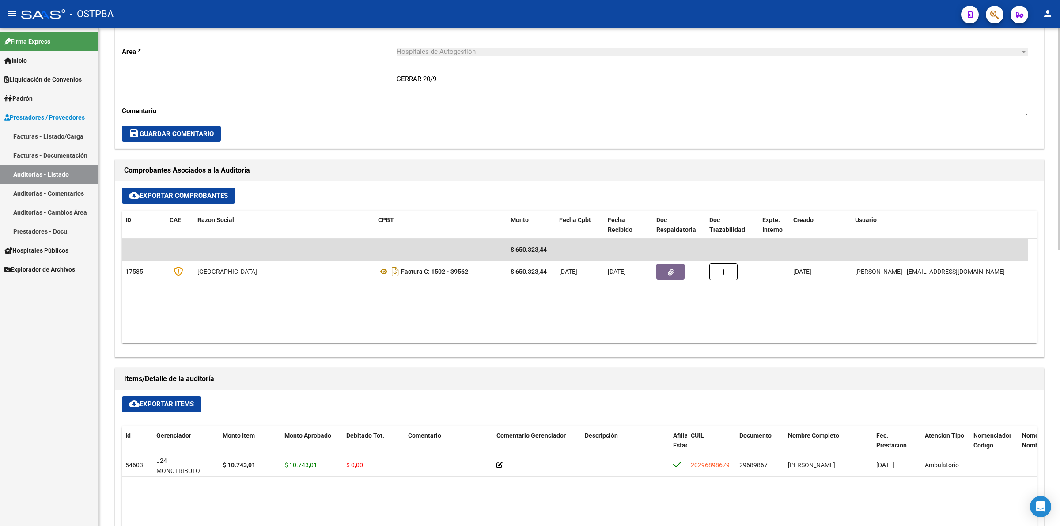
scroll to position [331, 0]
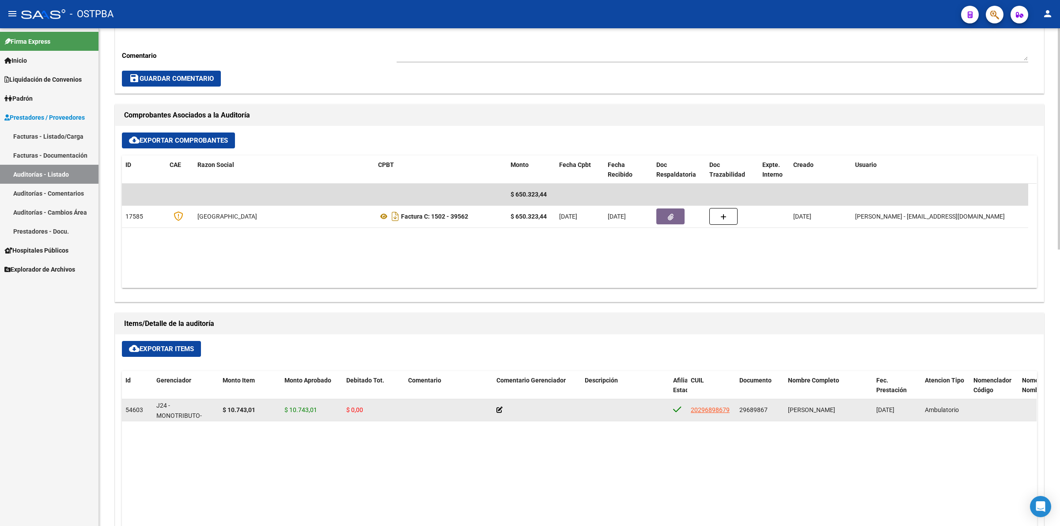
click at [501, 411] on icon at bounding box center [499, 410] width 6 height 6
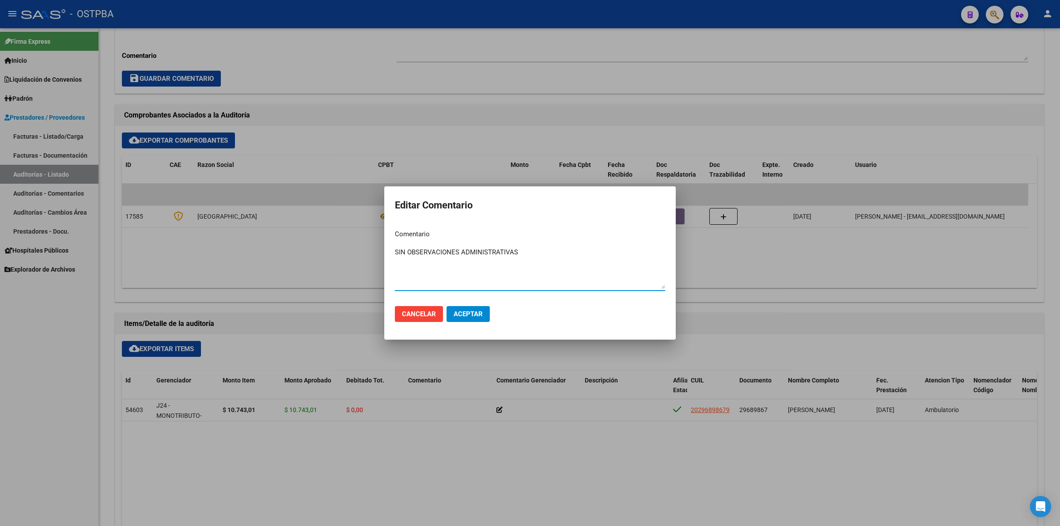
type textarea "SIN OBSERVACIONES ADMINISTRATIVAS"
click at [467, 314] on span "Aceptar" at bounding box center [468, 314] width 29 height 8
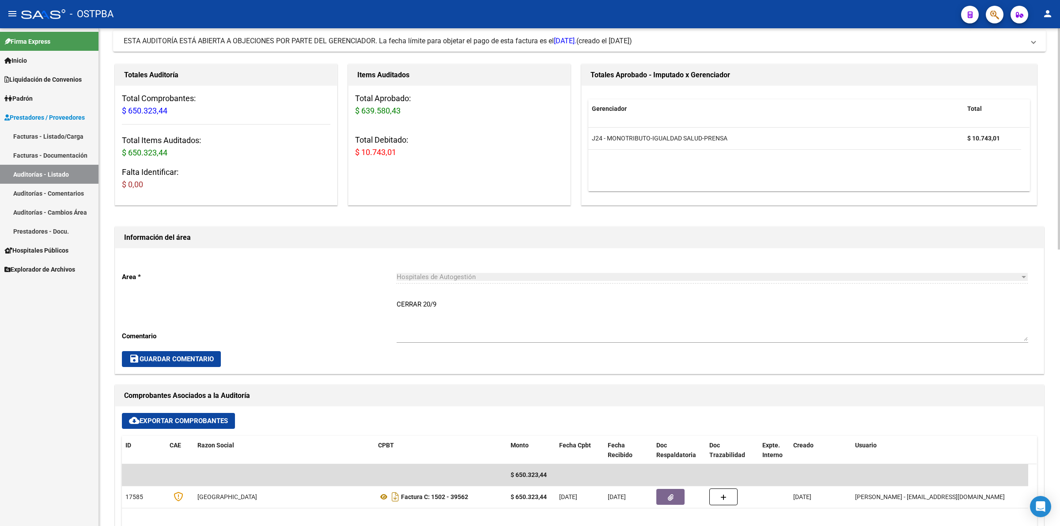
scroll to position [0, 0]
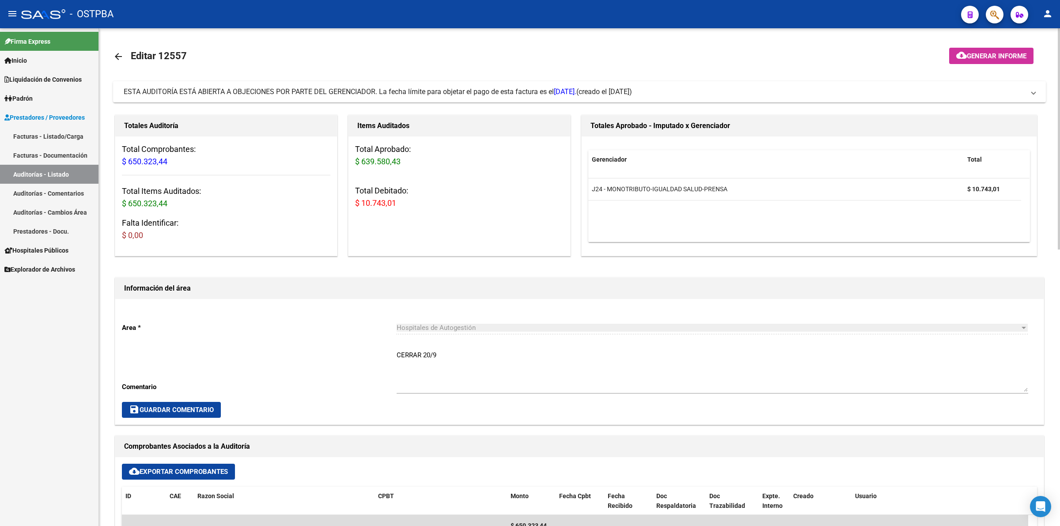
click at [1008, 51] on button "cloud_download Generar informe" at bounding box center [991, 56] width 84 height 16
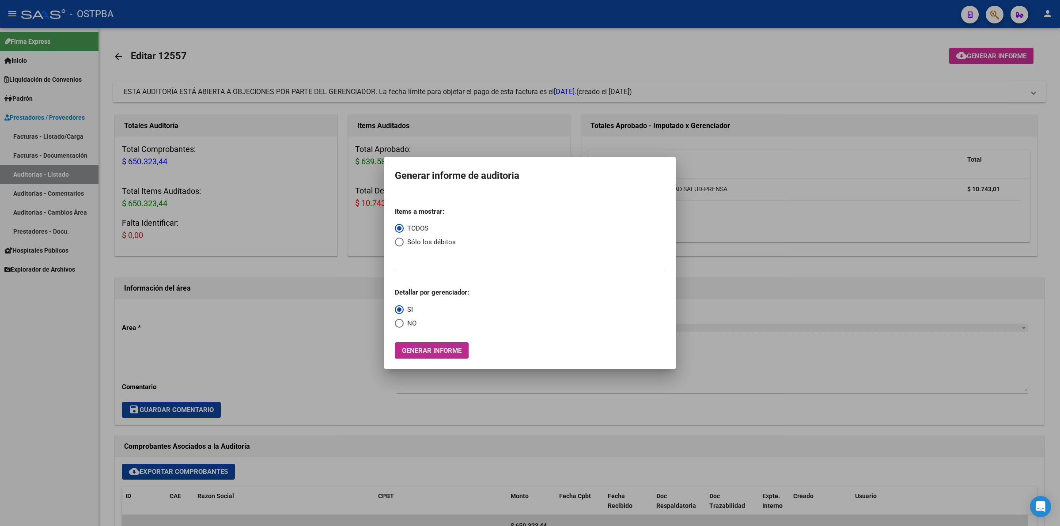
click at [448, 353] on span "Generar informe" at bounding box center [432, 351] width 60 height 8
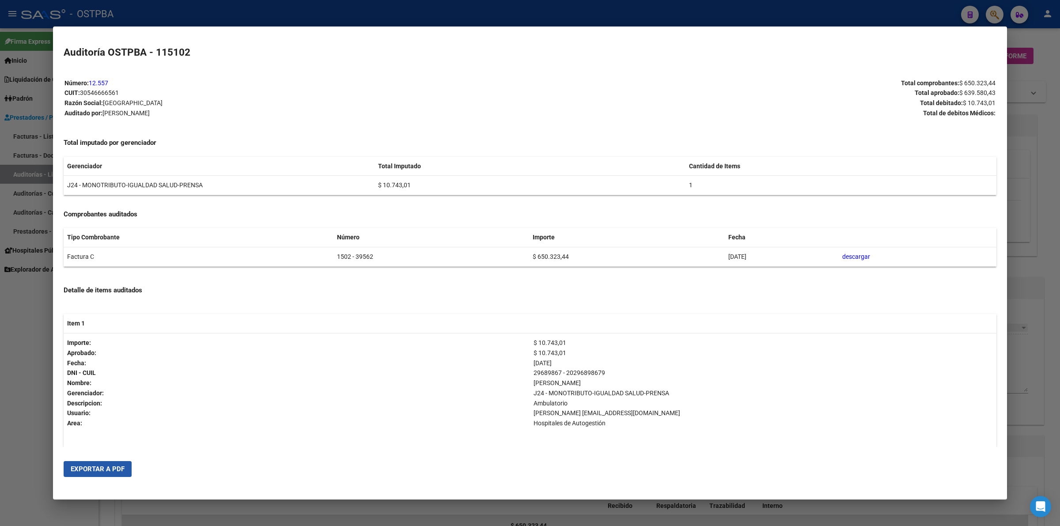
click at [93, 469] on span "Exportar a PDF" at bounding box center [98, 469] width 54 height 8
click at [1037, 184] on div at bounding box center [530, 263] width 1060 height 526
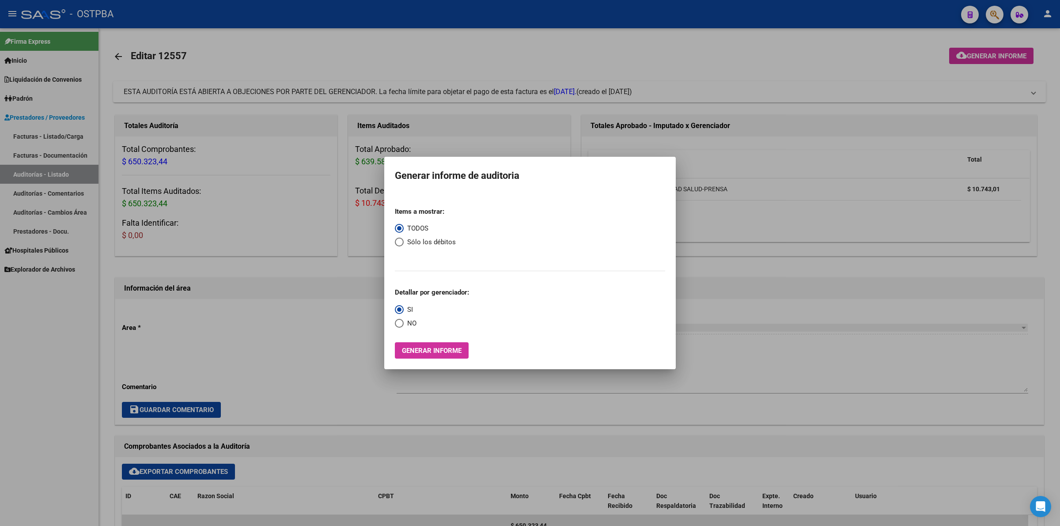
click at [638, 401] on div at bounding box center [530, 263] width 1060 height 526
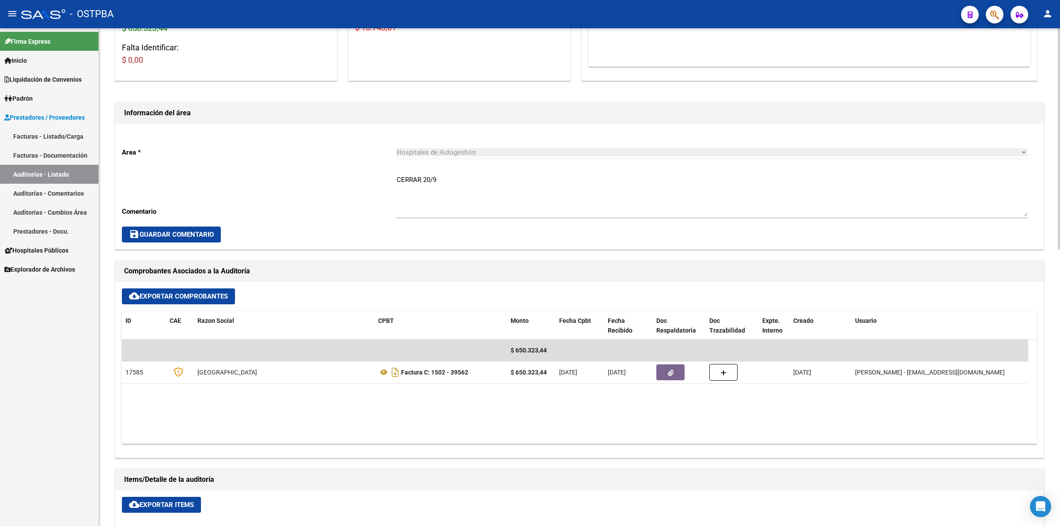
scroll to position [110, 0]
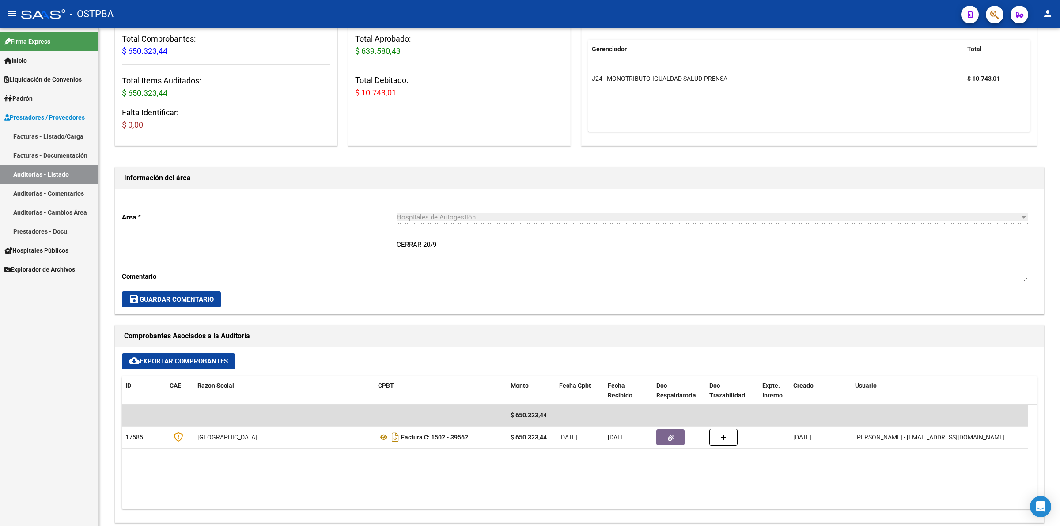
click at [79, 176] on link "Auditorías - Listado" at bounding box center [49, 174] width 98 height 19
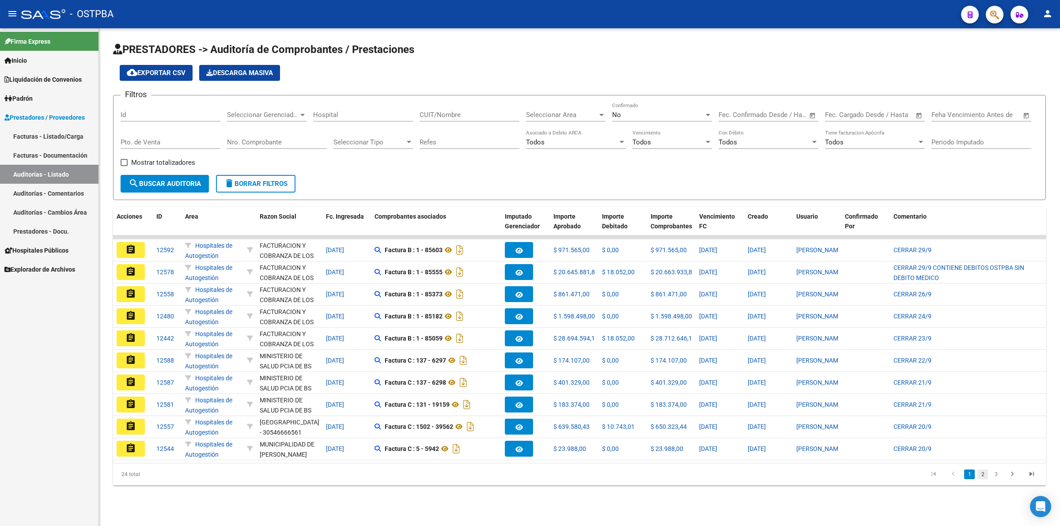
click at [986, 479] on link "2" at bounding box center [982, 474] width 11 height 10
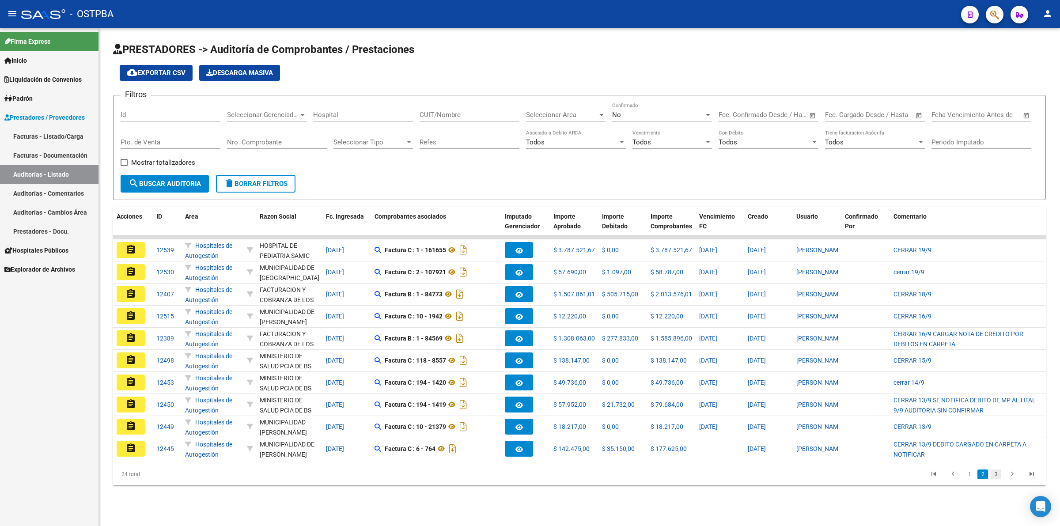
click at [996, 479] on link "3" at bounding box center [996, 474] width 11 height 10
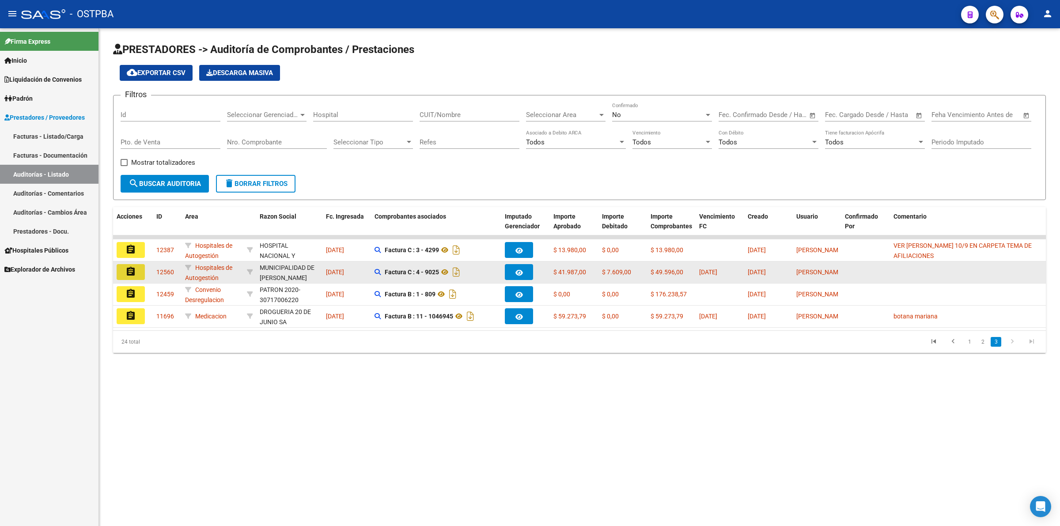
click at [129, 272] on mat-icon "assignment" at bounding box center [130, 271] width 11 height 11
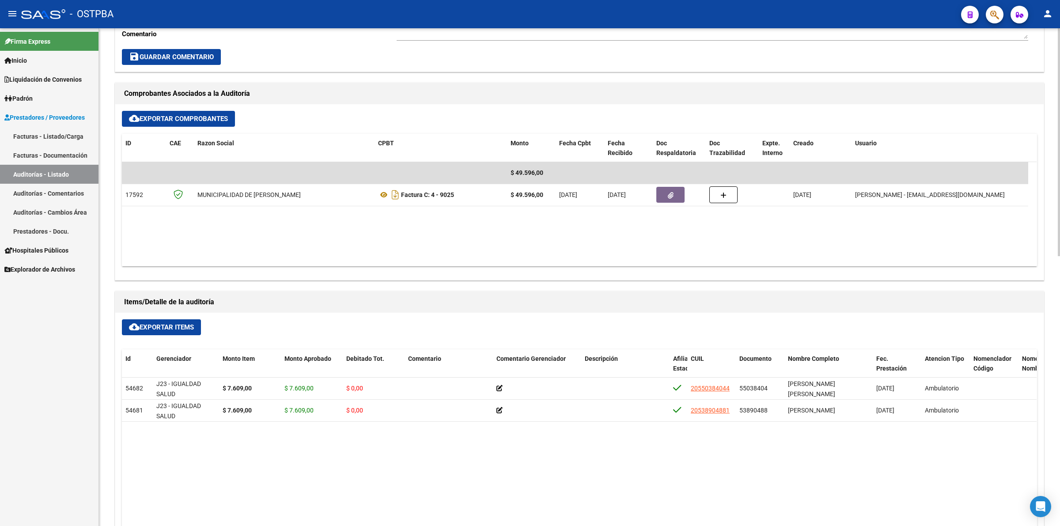
scroll to position [331, 0]
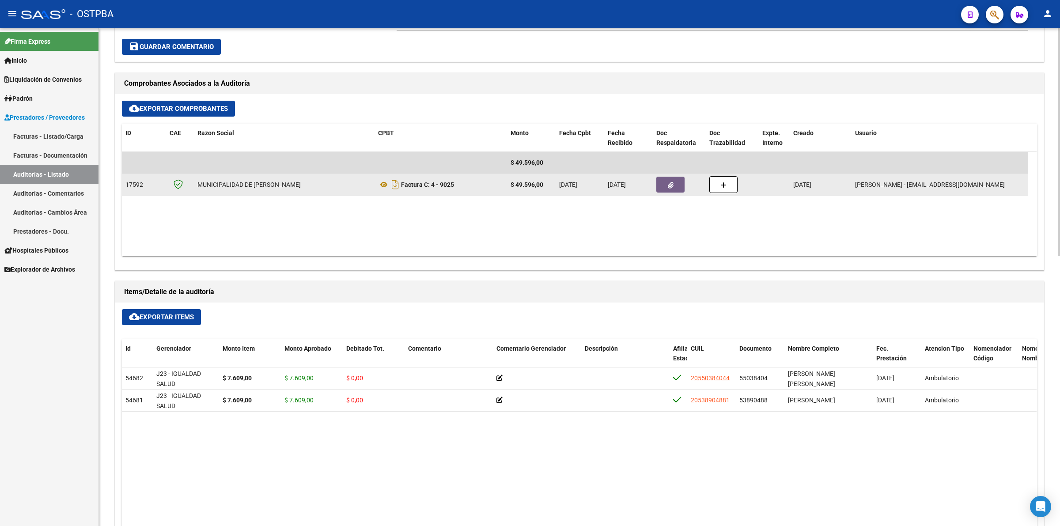
click at [677, 182] on button "button" at bounding box center [670, 185] width 28 height 16
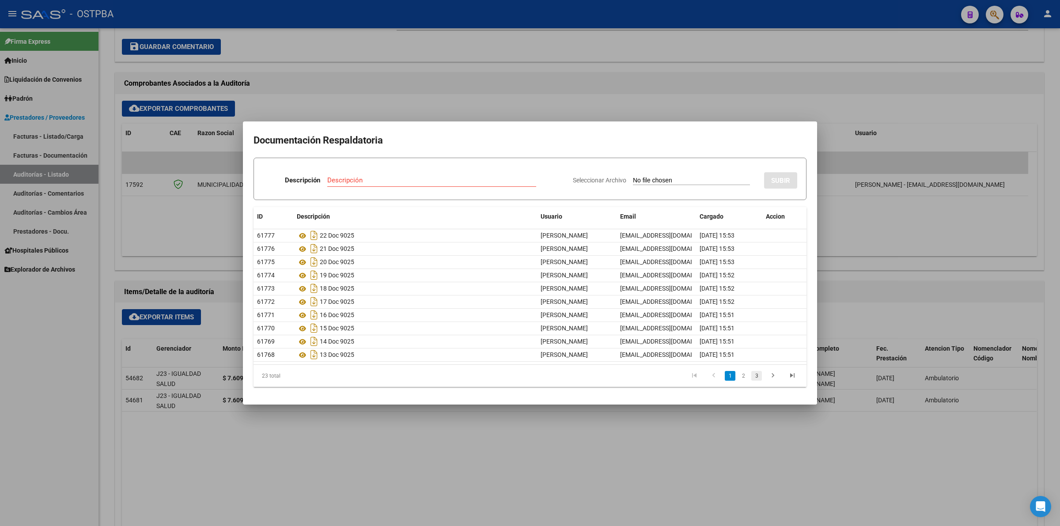
click at [756, 376] on link "3" at bounding box center [756, 376] width 11 height 10
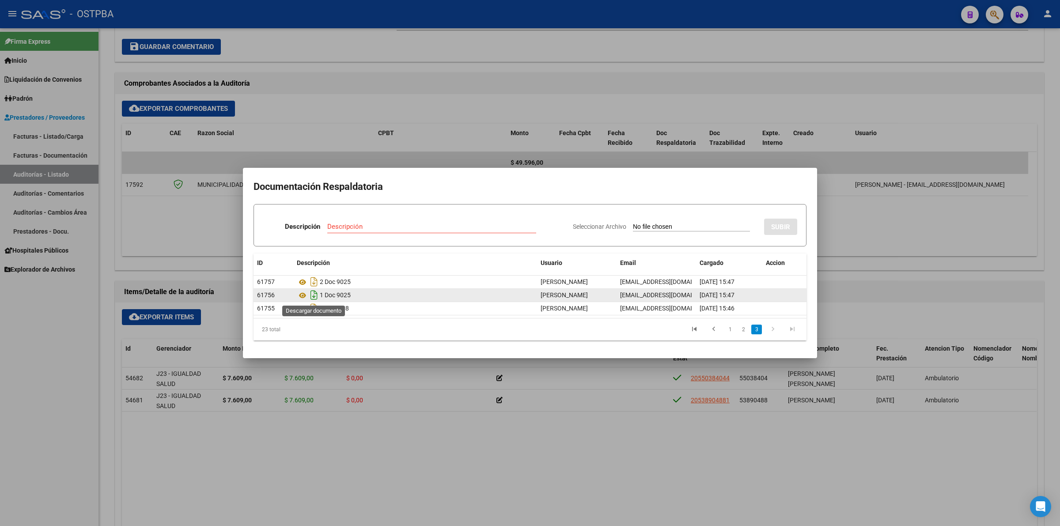
click at [312, 295] on icon "Descargar documento" at bounding box center [313, 295] width 11 height 14
click at [612, 453] on div at bounding box center [530, 263] width 1060 height 526
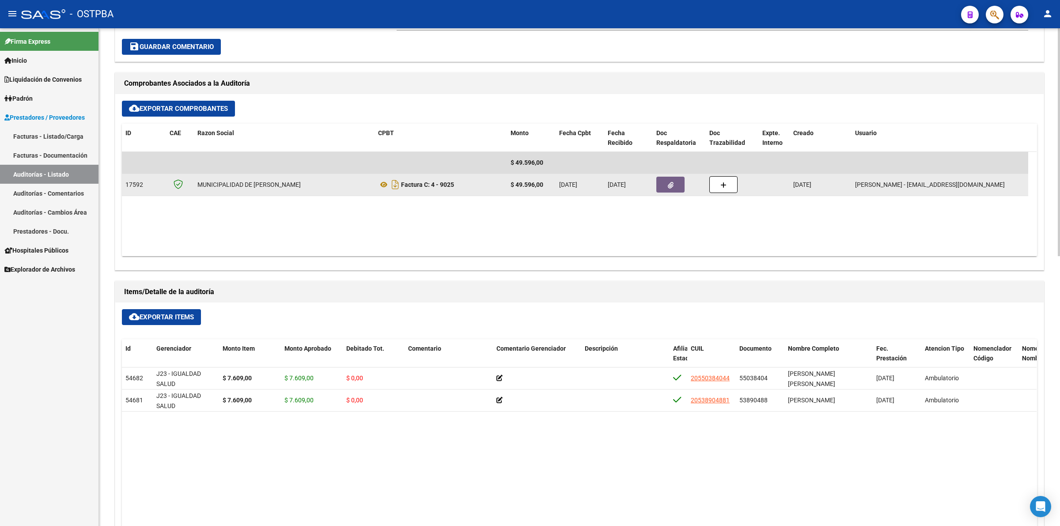
click at [674, 184] on button "button" at bounding box center [670, 185] width 28 height 16
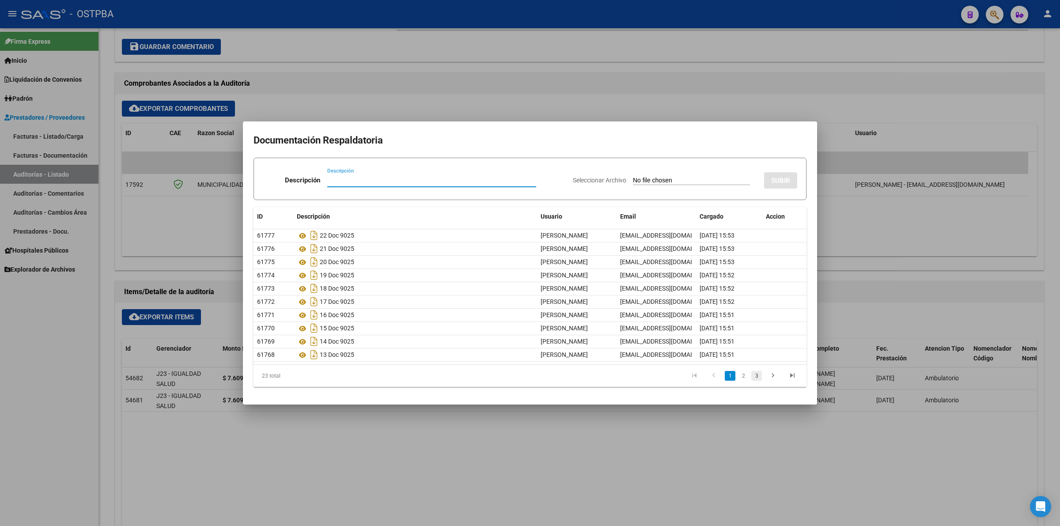
click at [754, 375] on link "3" at bounding box center [756, 376] width 11 height 10
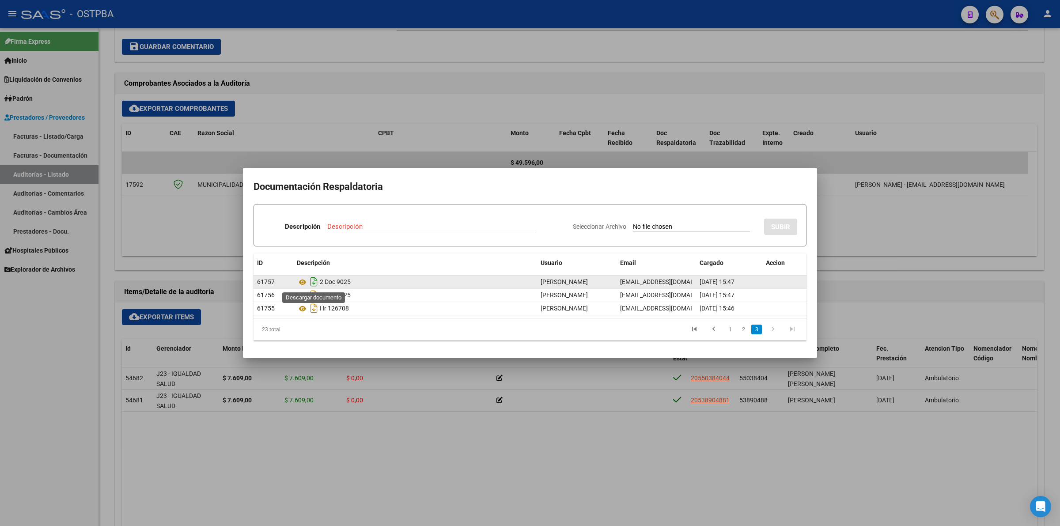
click at [315, 280] on icon "Descargar documento" at bounding box center [313, 282] width 11 height 14
click at [742, 328] on link "2" at bounding box center [743, 330] width 11 height 10
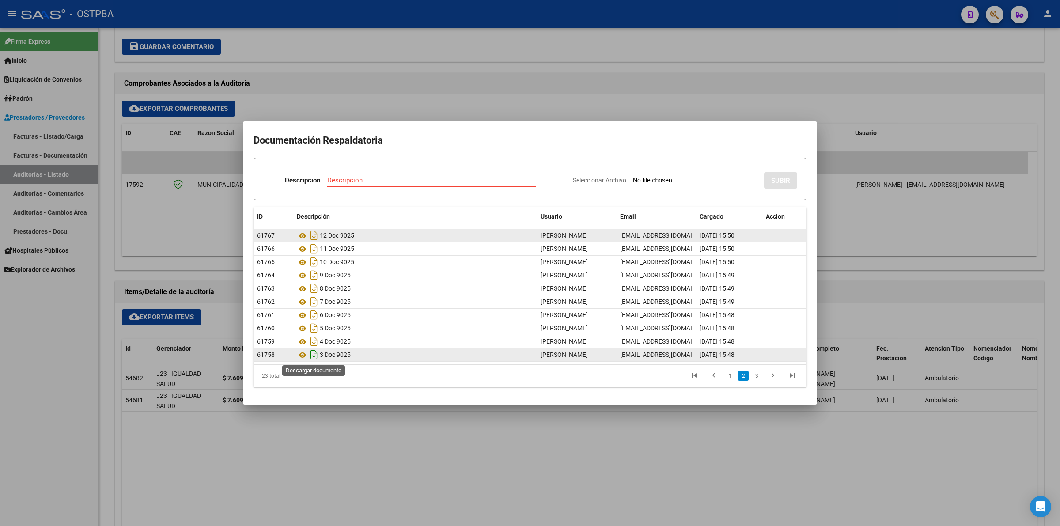
click at [313, 353] on icon "Descargar documento" at bounding box center [313, 355] width 11 height 14
click at [754, 378] on link "3" at bounding box center [756, 376] width 11 height 10
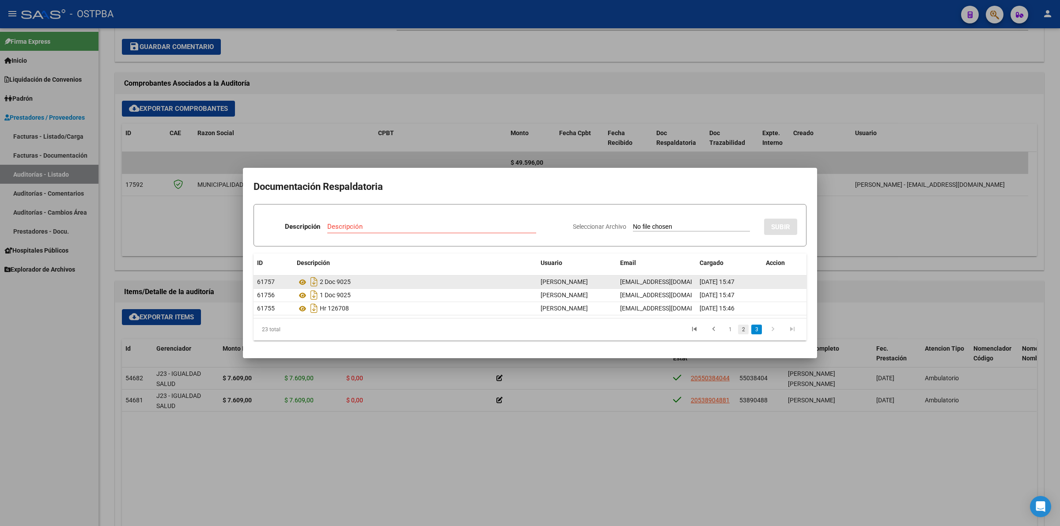
click at [743, 331] on link "2" at bounding box center [743, 330] width 11 height 10
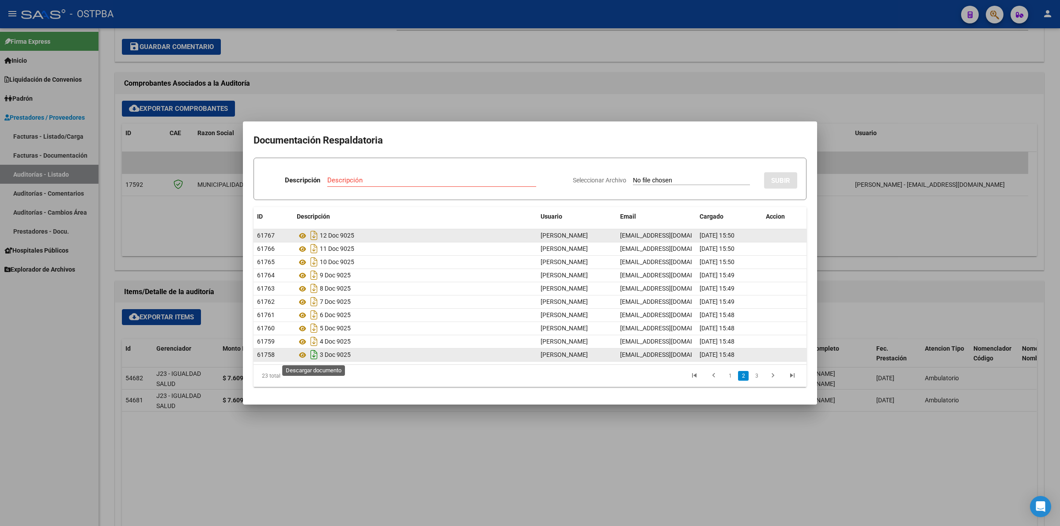
click at [316, 356] on icon "Descargar documento" at bounding box center [313, 355] width 11 height 14
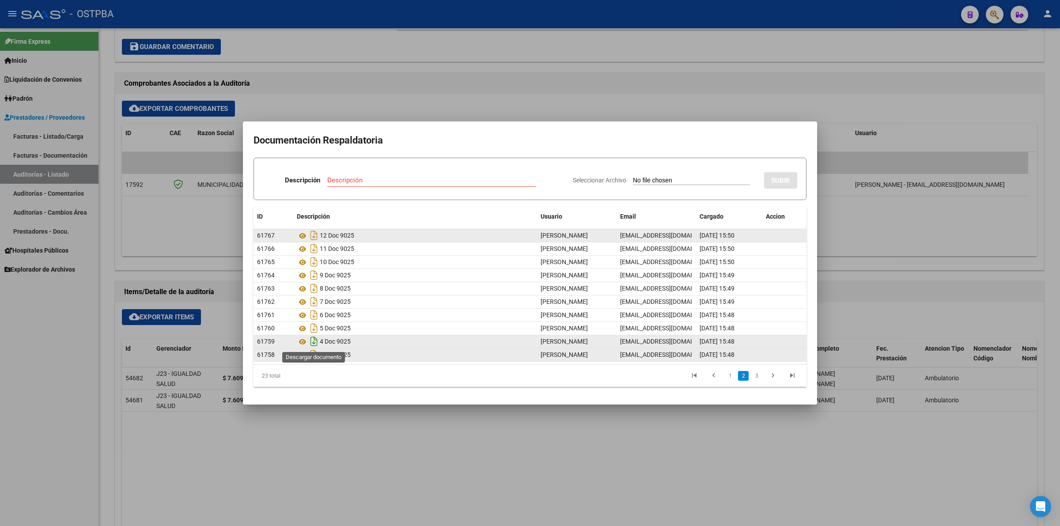
click at [316, 339] on icon "Descargar documento" at bounding box center [313, 341] width 11 height 14
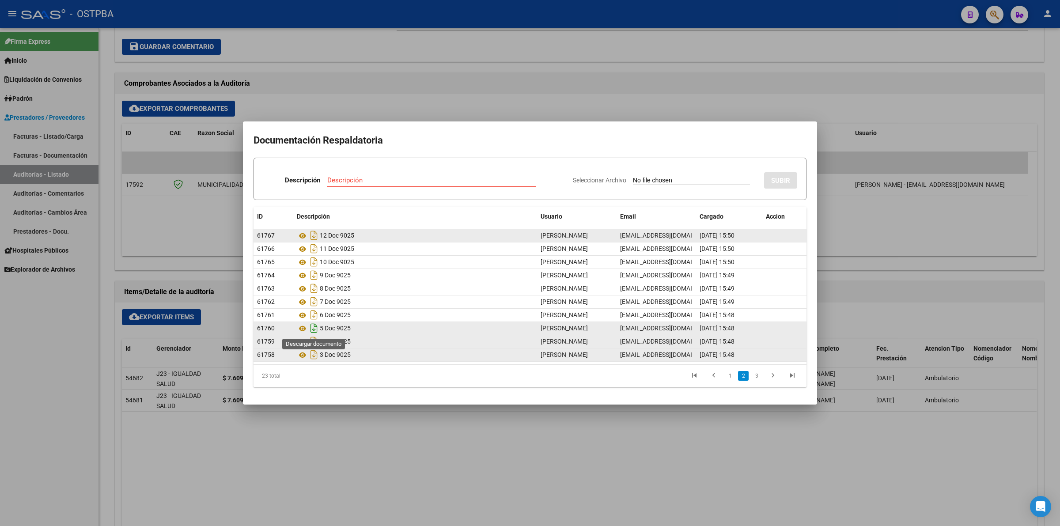
click at [313, 327] on icon "Descargar documento" at bounding box center [313, 328] width 11 height 14
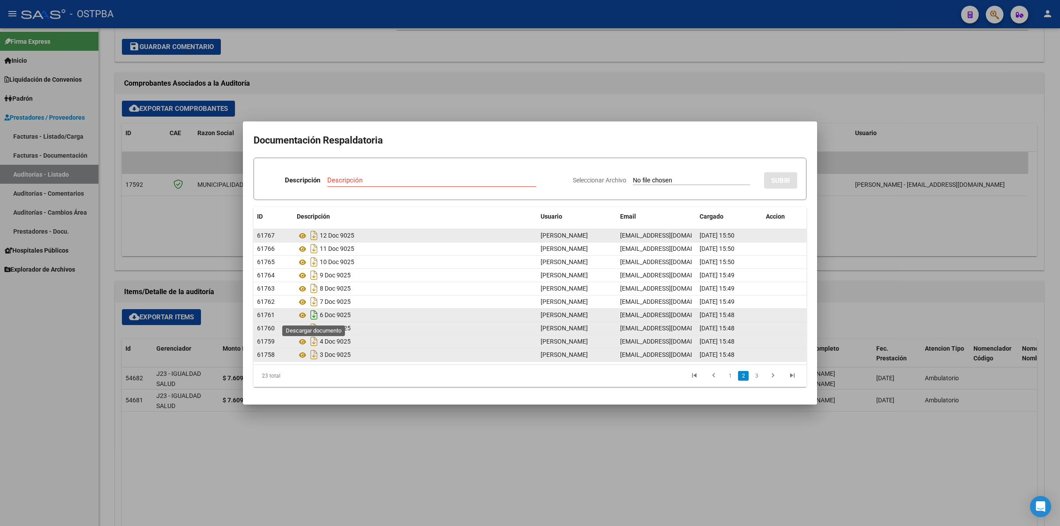
click at [314, 317] on icon "Descargar documento" at bounding box center [313, 315] width 11 height 14
click at [312, 317] on icon "Descargar documento" at bounding box center [313, 315] width 11 height 14
drag, startPoint x: 316, startPoint y: 299, endPoint x: 328, endPoint y: 296, distance: 12.2
click at [318, 299] on icon "Descargar documento" at bounding box center [313, 302] width 11 height 14
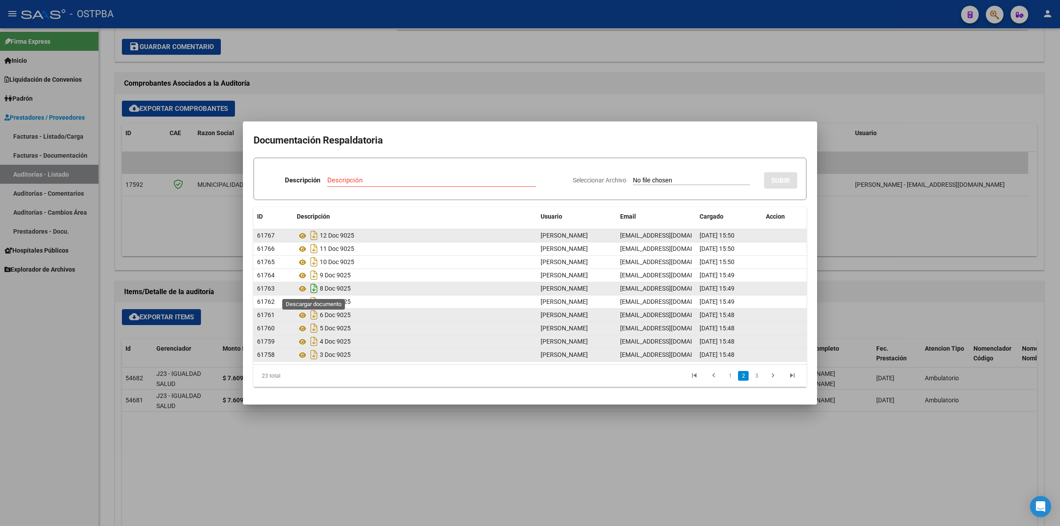
click at [311, 286] on icon "Descargar documento" at bounding box center [313, 288] width 11 height 14
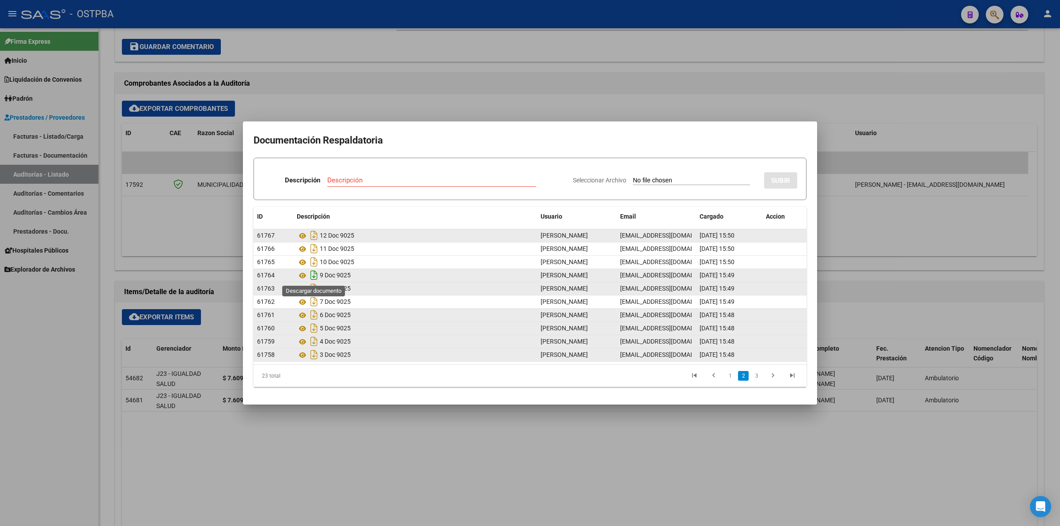
click at [312, 275] on icon "Descargar documento" at bounding box center [313, 275] width 11 height 14
click at [318, 290] on icon "Descargar documento" at bounding box center [313, 288] width 11 height 14
click at [310, 277] on icon "Descargar documento" at bounding box center [313, 275] width 11 height 14
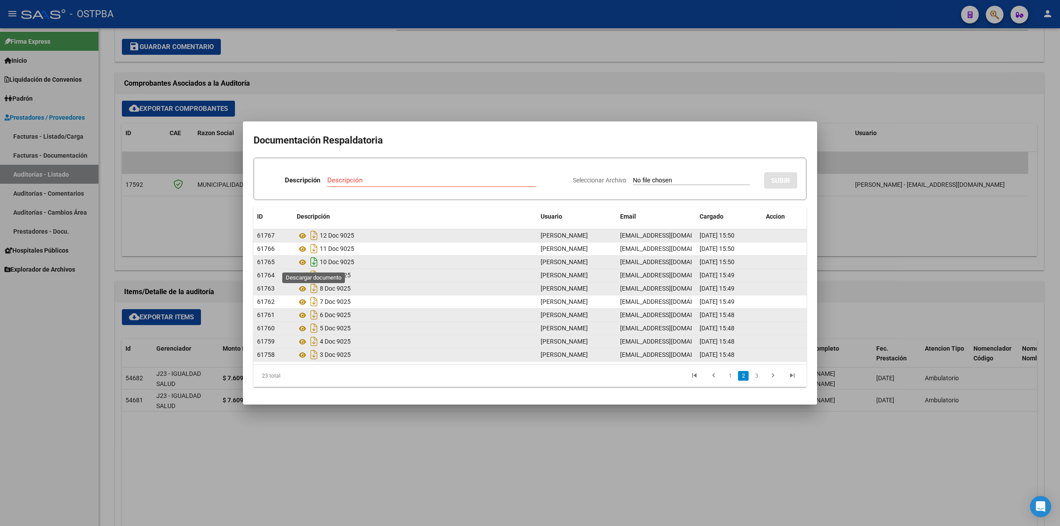
click at [316, 268] on icon "Descargar documento" at bounding box center [313, 262] width 11 height 14
click at [317, 264] on icon "Descargar documento" at bounding box center [313, 262] width 11 height 14
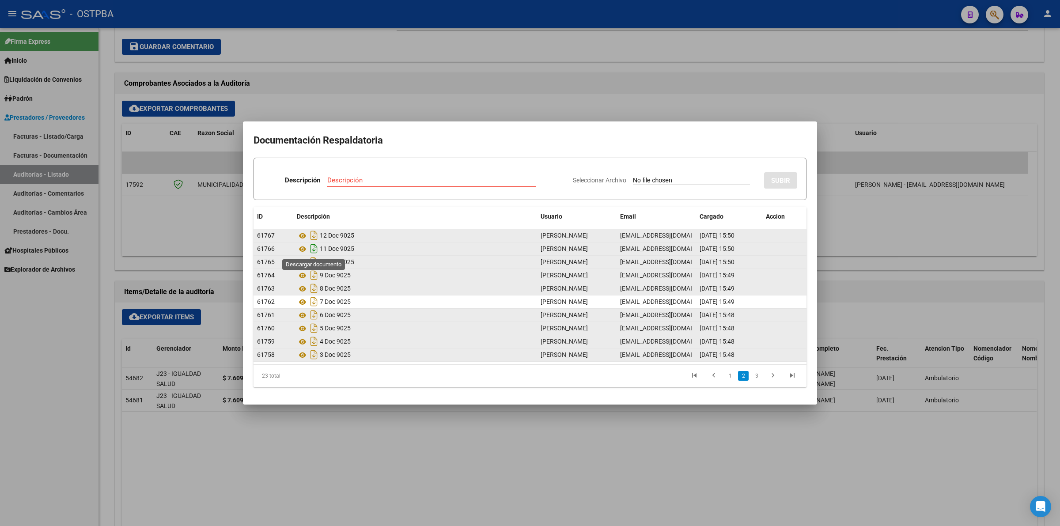
click at [310, 250] on icon "Descargar documento" at bounding box center [313, 249] width 11 height 14
click at [312, 234] on icon "Descargar documento" at bounding box center [313, 235] width 11 height 14
click at [732, 372] on link "1" at bounding box center [730, 376] width 11 height 10
click at [310, 355] on icon "Descargar documento" at bounding box center [313, 355] width 11 height 14
click at [310, 339] on icon "Descargar documento" at bounding box center [313, 341] width 11 height 14
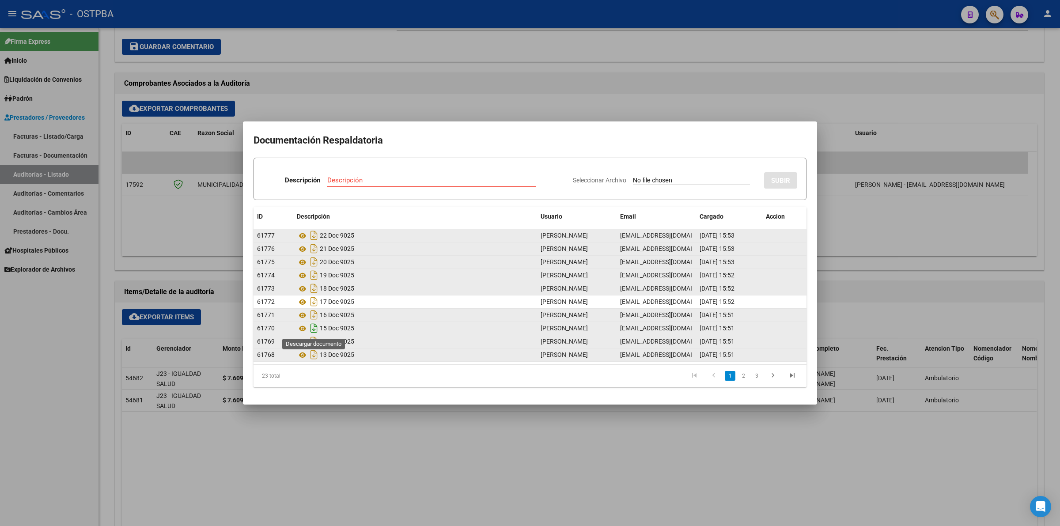
click at [314, 332] on icon "Descargar documento" at bounding box center [313, 328] width 11 height 14
click at [314, 316] on icon "Descargar documento" at bounding box center [313, 315] width 11 height 14
drag, startPoint x: 314, startPoint y: 299, endPoint x: 468, endPoint y: 279, distance: 155.8
click at [314, 299] on icon "Descargar documento" at bounding box center [313, 302] width 11 height 14
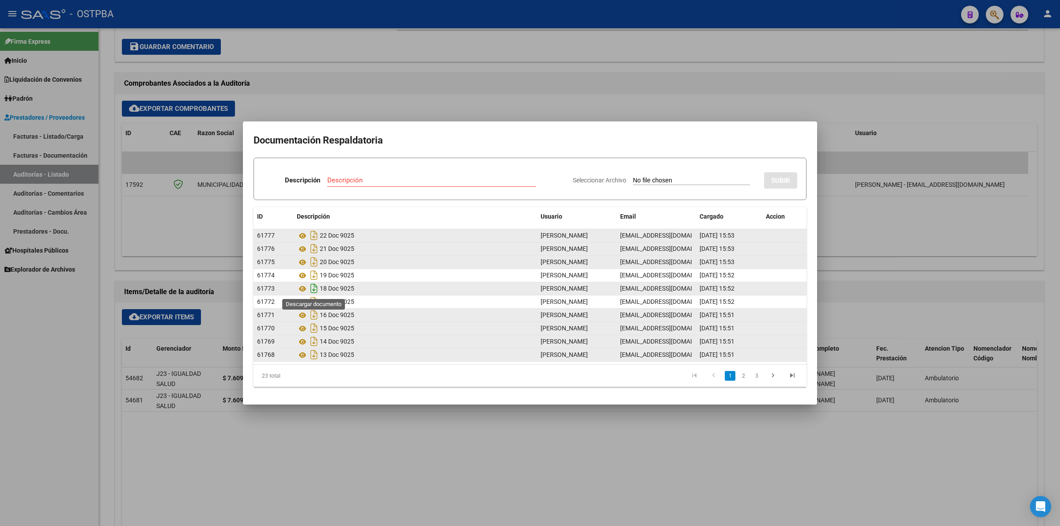
click at [313, 291] on icon "Descargar documento" at bounding box center [313, 288] width 11 height 14
click at [373, 100] on div at bounding box center [530, 263] width 1060 height 526
